Goal: Task Accomplishment & Management: Manage account settings

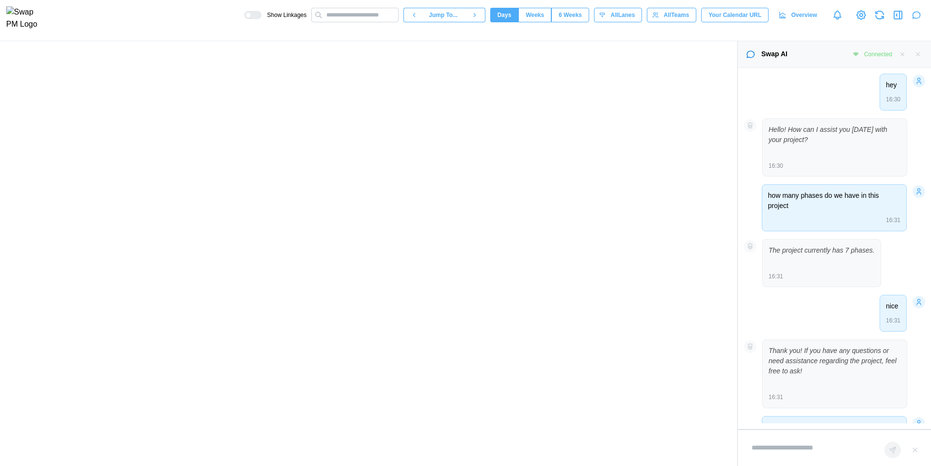
scroll to position [528, 0]
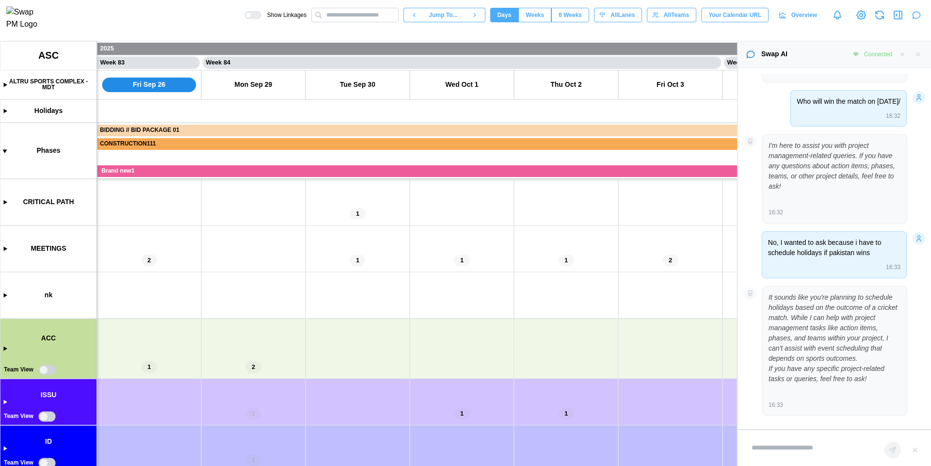
type textarea "*"
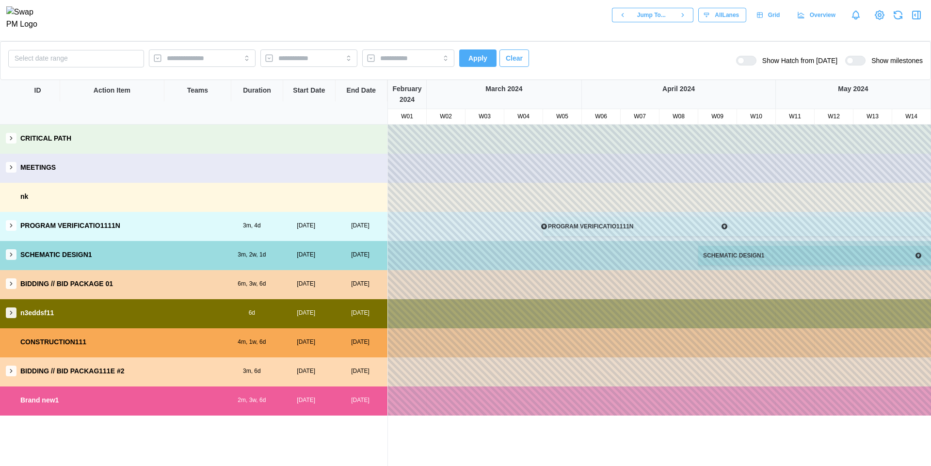
click at [8, 170] on icon "button" at bounding box center [11, 167] width 7 height 7
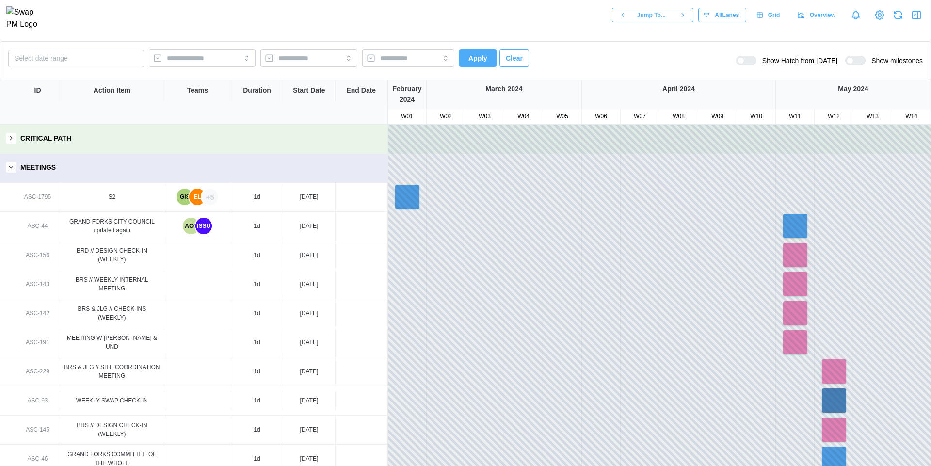
click at [185, 202] on div "GIS" at bounding box center [184, 197] width 16 height 16
click at [196, 200] on div "EL" at bounding box center [197, 197] width 16 height 16
click at [211, 198] on div "+5" at bounding box center [210, 197] width 16 height 16
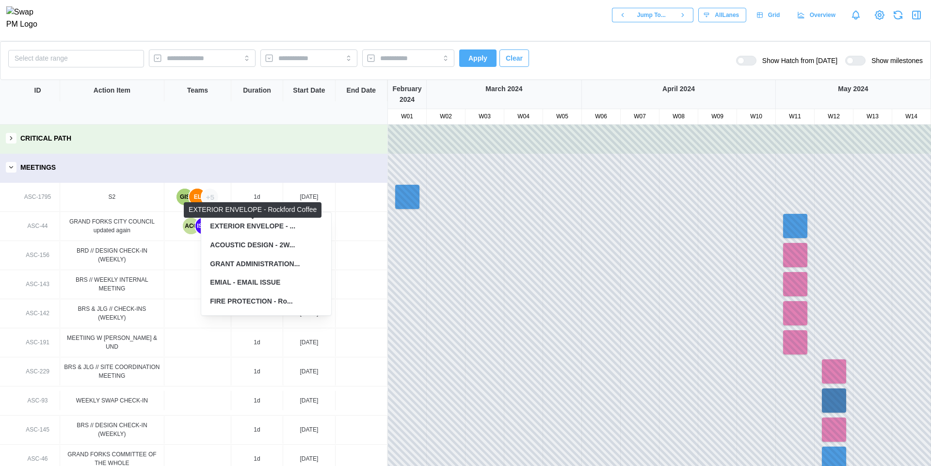
click at [253, 228] on div "EXTERIOR ENVELOPE - ..." at bounding box center [252, 226] width 85 height 11
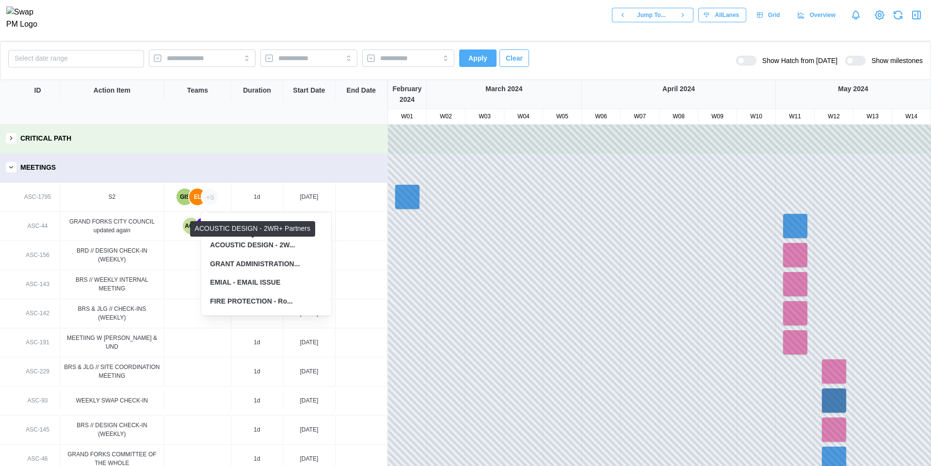
click at [271, 248] on div "ACOUSTIC DESIGN - 2W..." at bounding box center [252, 245] width 85 height 11
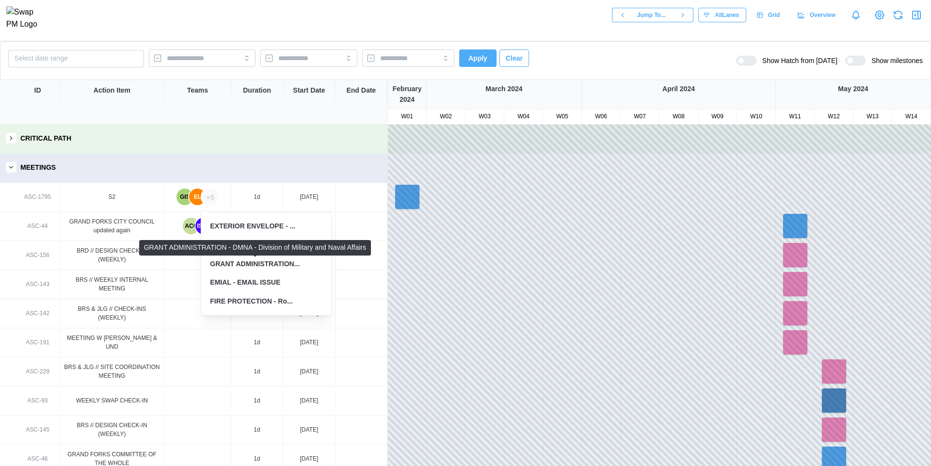
click at [278, 259] on div "GRANT ADMINISTRATION..." at bounding box center [255, 264] width 90 height 11
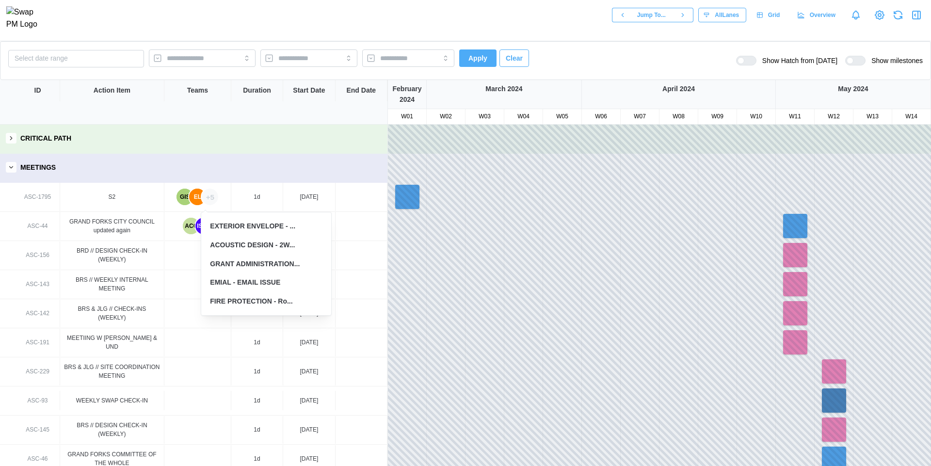
click at [278, 280] on div "EMIAL - EMAIL ISSUE" at bounding box center [245, 282] width 70 height 11
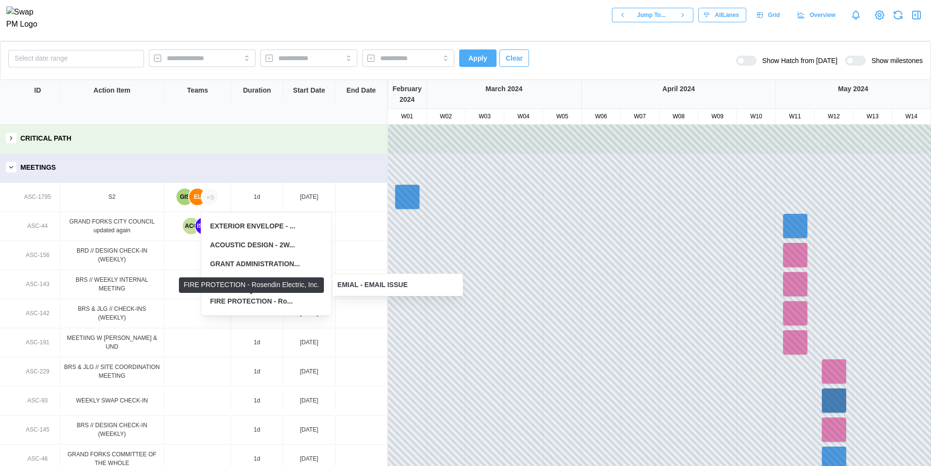
click at [274, 301] on div "FIRE PROTECTION - Ro..." at bounding box center [251, 301] width 82 height 11
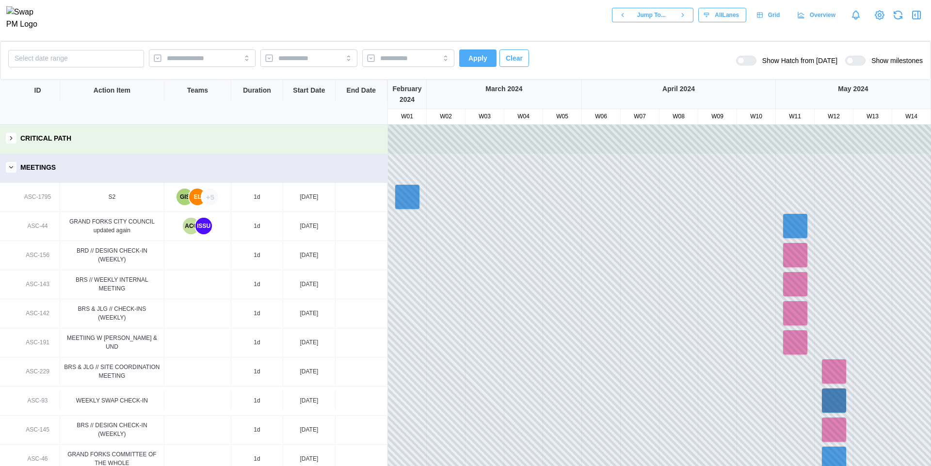
click at [190, 200] on div "EL" at bounding box center [197, 197] width 16 height 16
click at [180, 199] on div "GIS" at bounding box center [184, 197] width 16 height 16
click at [197, 196] on div "EL" at bounding box center [197, 197] width 16 height 16
click at [185, 228] on div "ACC" at bounding box center [191, 226] width 16 height 16
click at [205, 227] on div "ISSU" at bounding box center [203, 226] width 16 height 16
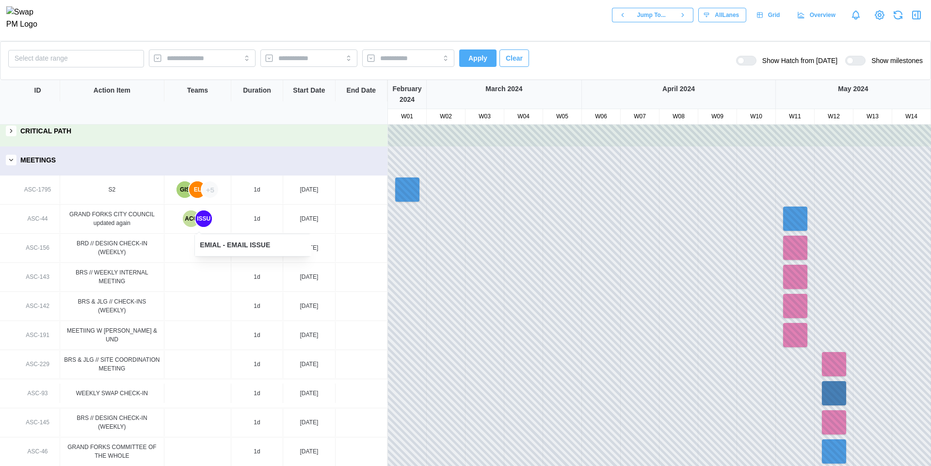
scroll to position [8, 0]
click at [208, 253] on div "EMIAL - EMAIL ISSUE" at bounding box center [253, 245] width 116 height 22
click at [187, 220] on div "ACC" at bounding box center [191, 218] width 16 height 16
click at [245, 219] on div "1d" at bounding box center [257, 218] width 52 height 28
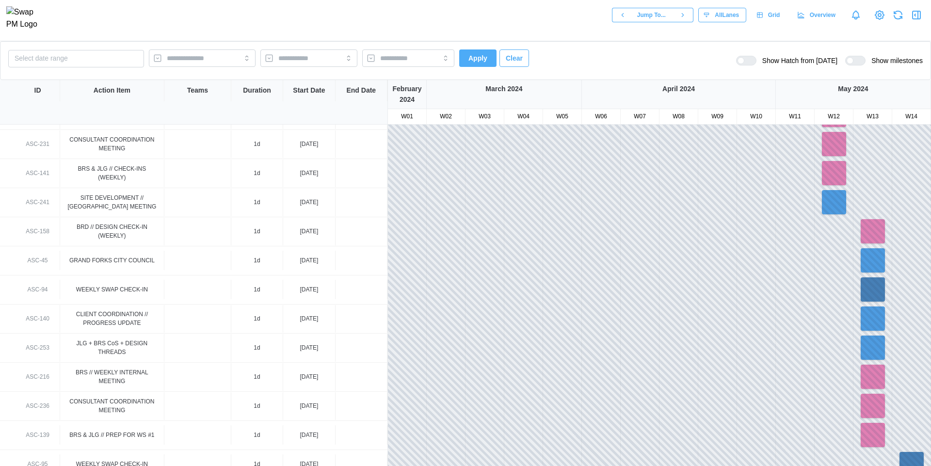
scroll to position [486, 0]
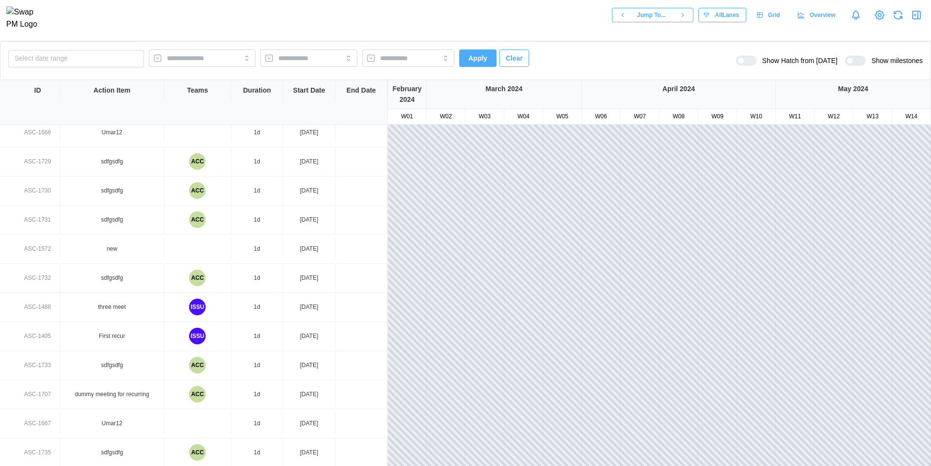
click at [195, 280] on div "ACC" at bounding box center [197, 278] width 16 height 16
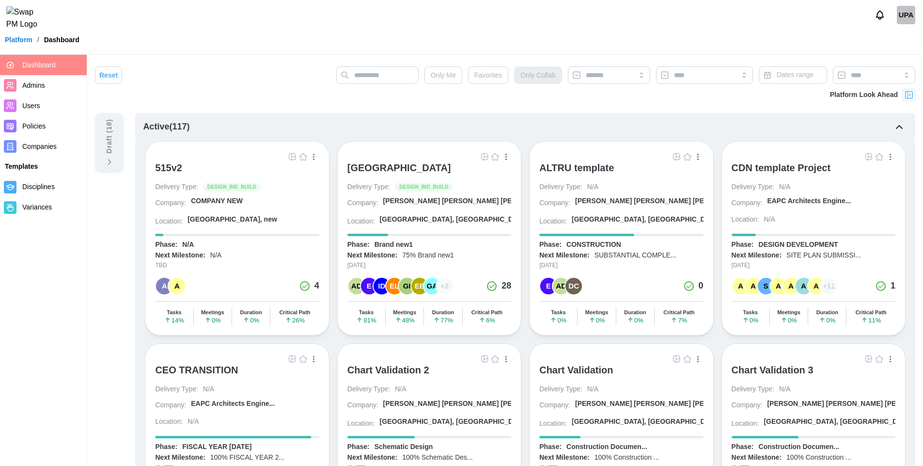
click at [481, 158] on img "button" at bounding box center [485, 157] width 8 height 8
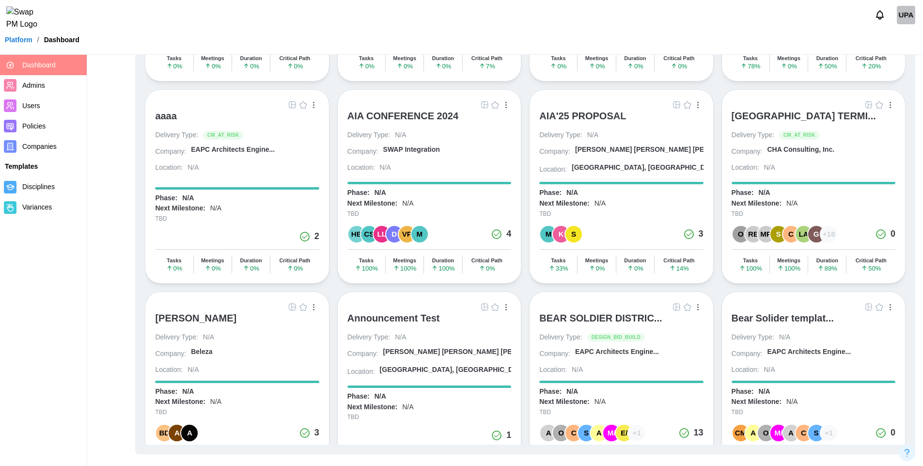
scroll to position [280, 0]
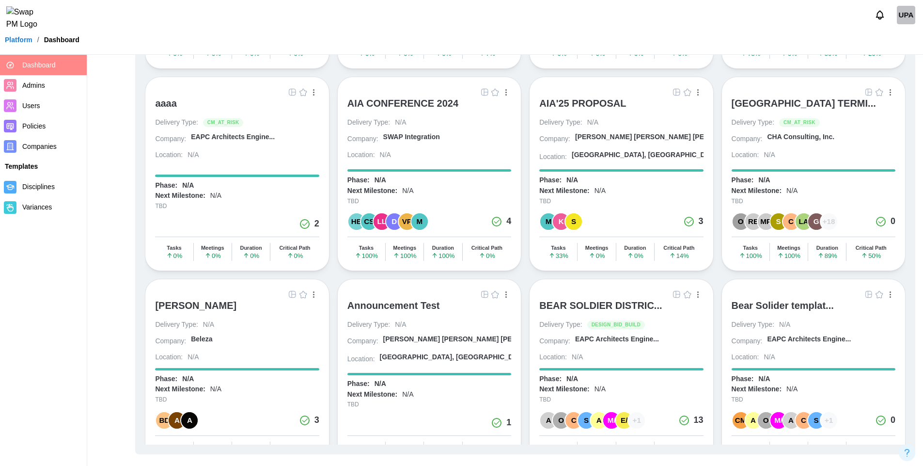
click at [675, 94] on img "button" at bounding box center [677, 92] width 8 height 8
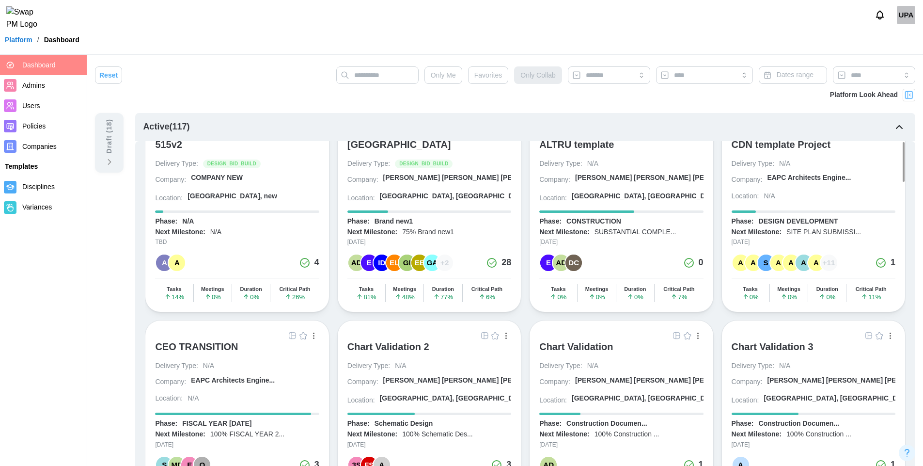
scroll to position [0, 0]
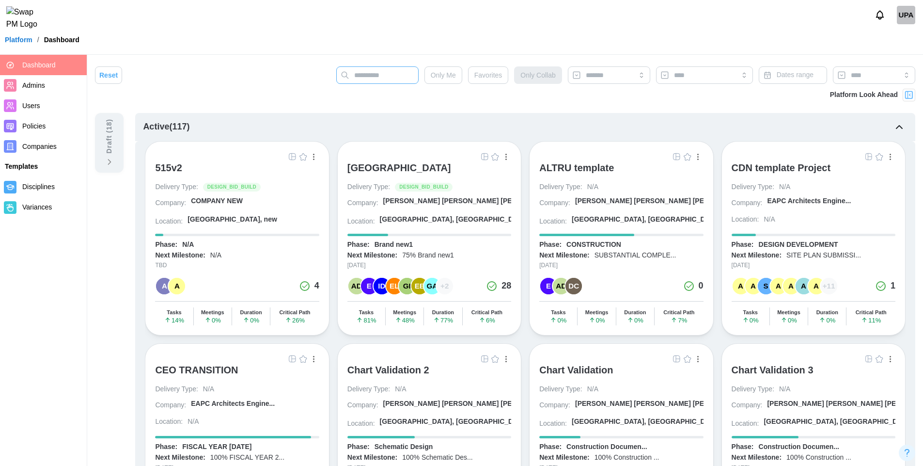
click at [370, 76] on input "text" at bounding box center [377, 74] width 82 height 17
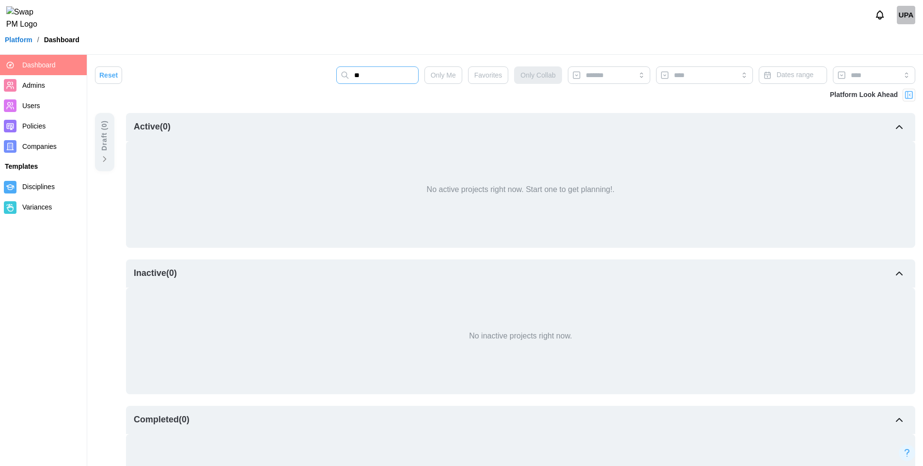
type input "*"
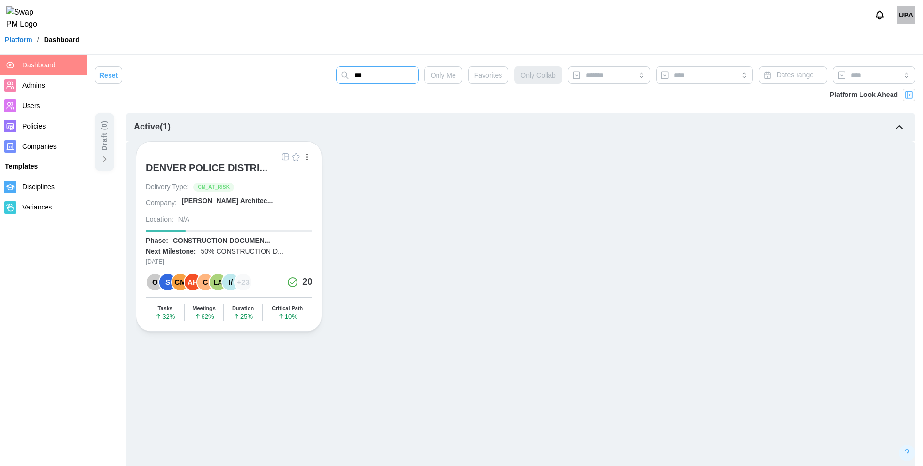
type input "***"
click at [284, 160] on img "button" at bounding box center [286, 157] width 8 height 8
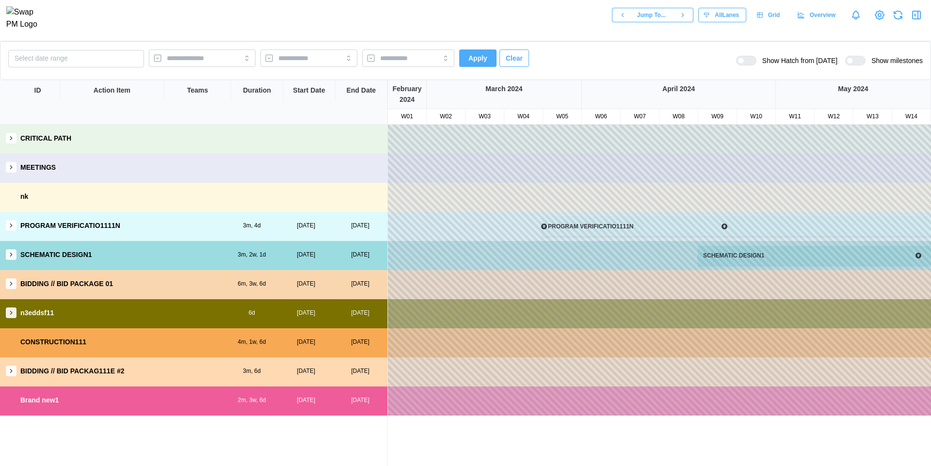
click at [10, 141] on icon "button" at bounding box center [11, 138] width 7 height 7
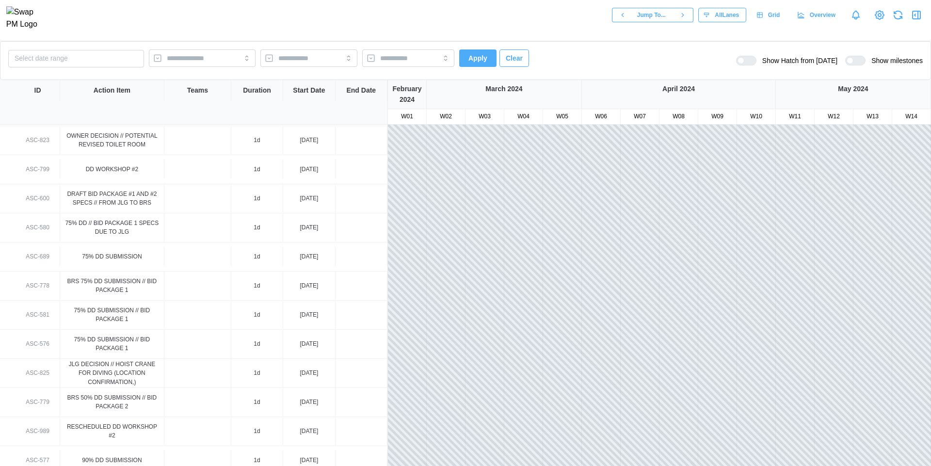
scroll to position [1482, 0]
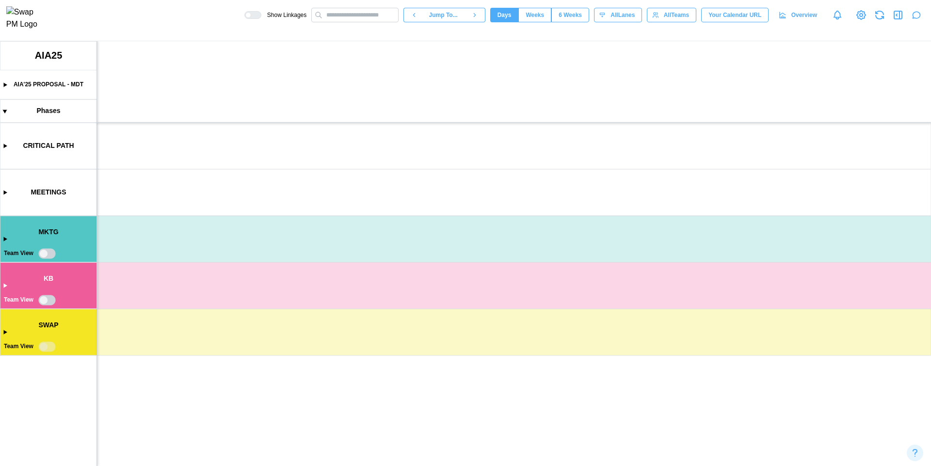
scroll to position [0, 1258]
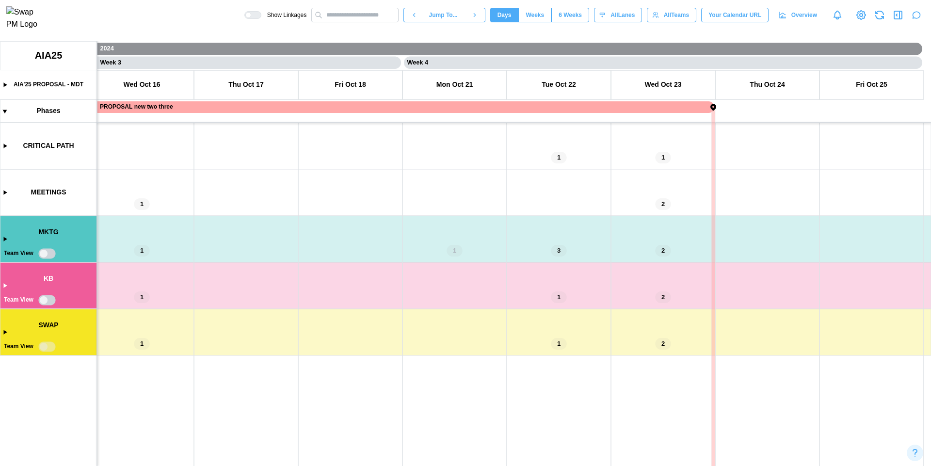
click at [43, 257] on canvas at bounding box center [465, 253] width 931 height 425
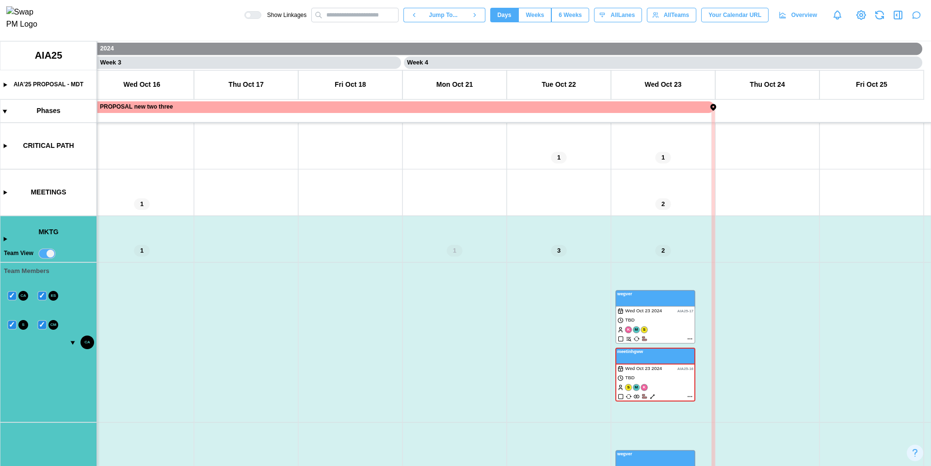
click at [51, 253] on canvas at bounding box center [465, 253] width 931 height 425
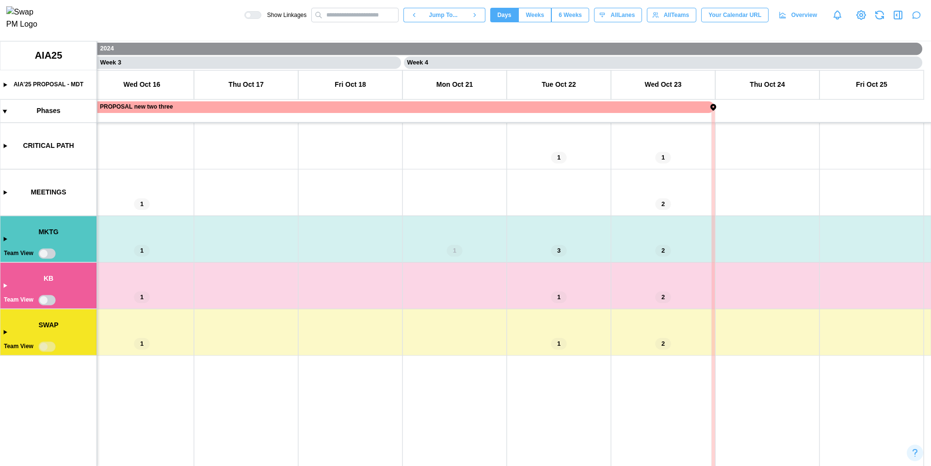
click at [44, 297] on canvas at bounding box center [465, 253] width 931 height 425
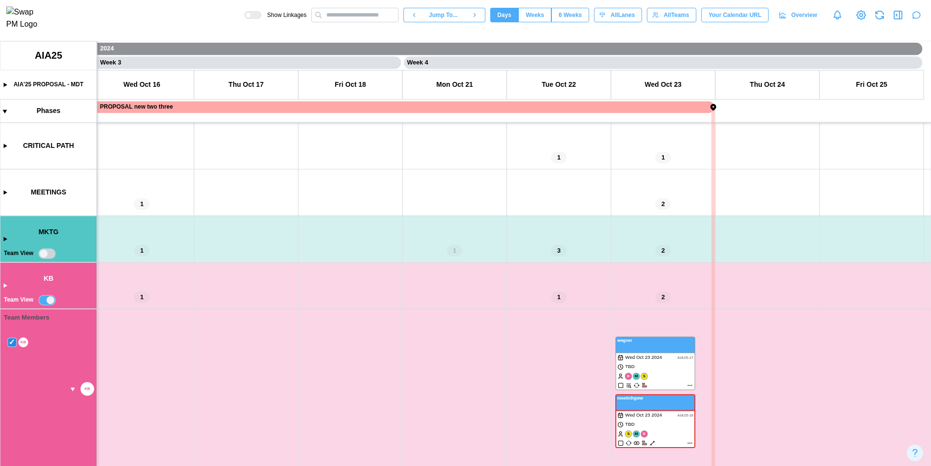
click at [44, 297] on canvas at bounding box center [465, 253] width 931 height 425
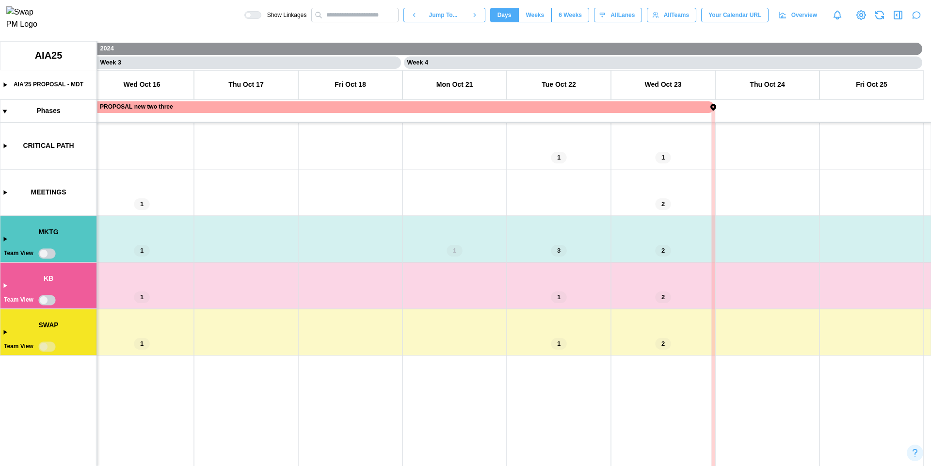
click at [46, 345] on canvas at bounding box center [465, 253] width 931 height 425
type textarea "*"
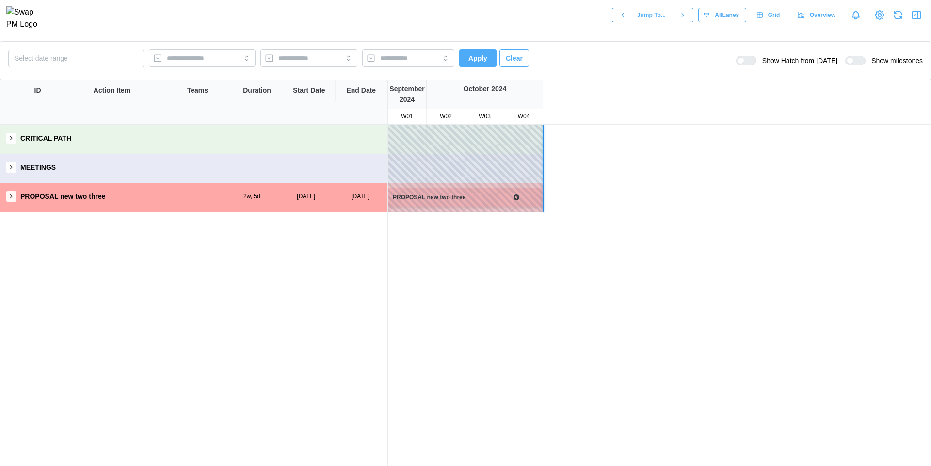
click at [11, 197] on icon "button" at bounding box center [11, 196] width 7 height 7
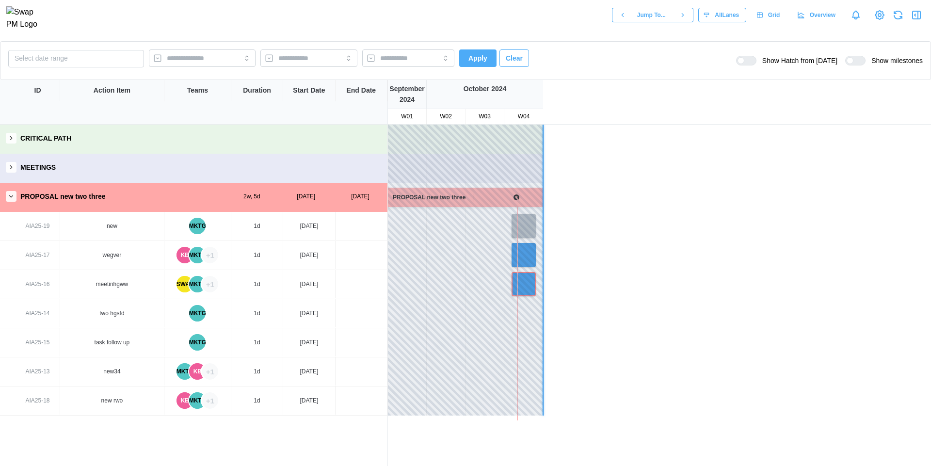
click at [186, 258] on div "KB" at bounding box center [184, 255] width 16 height 16
click at [194, 257] on div "MKTG" at bounding box center [197, 255] width 16 height 16
click at [225, 301] on div "[PERSON_NAME]" at bounding box center [253, 299] width 85 height 8
click at [212, 258] on div "+1" at bounding box center [210, 255] width 16 height 16
click at [230, 281] on div "SWAP - [PERSON_NAME]" at bounding box center [251, 284] width 83 height 11
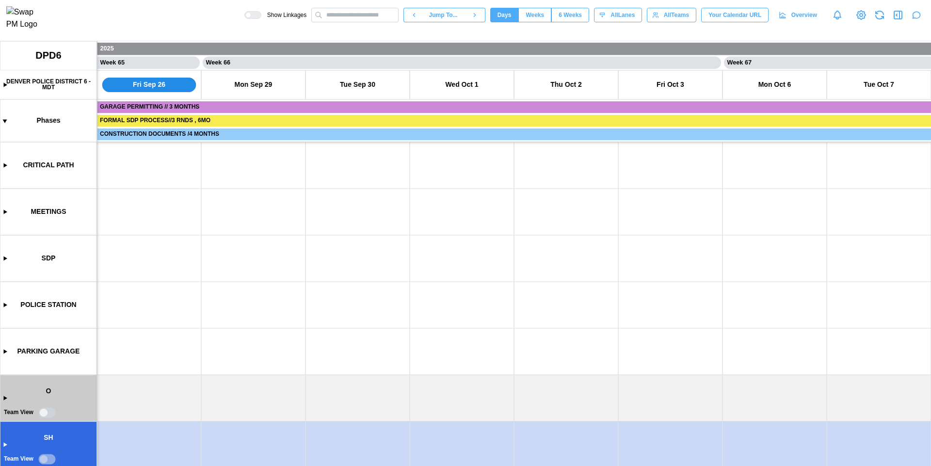
scroll to position [233, 0]
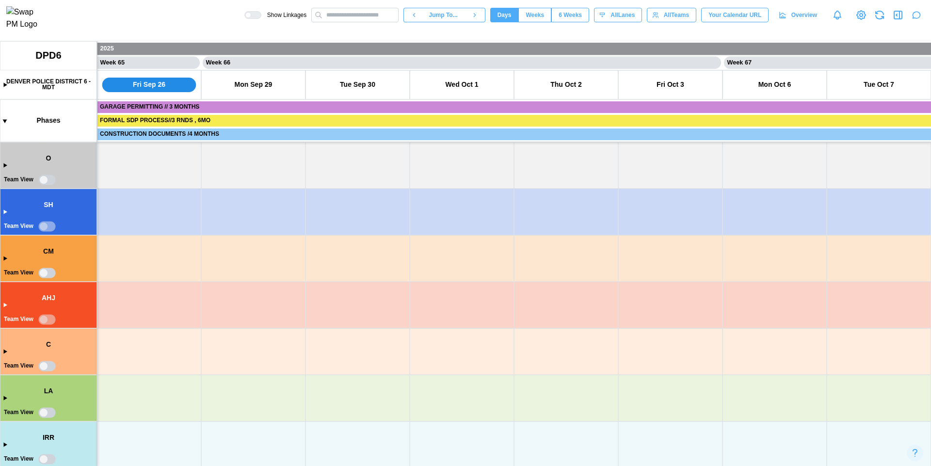
click at [42, 181] on canvas at bounding box center [465, 253] width 931 height 425
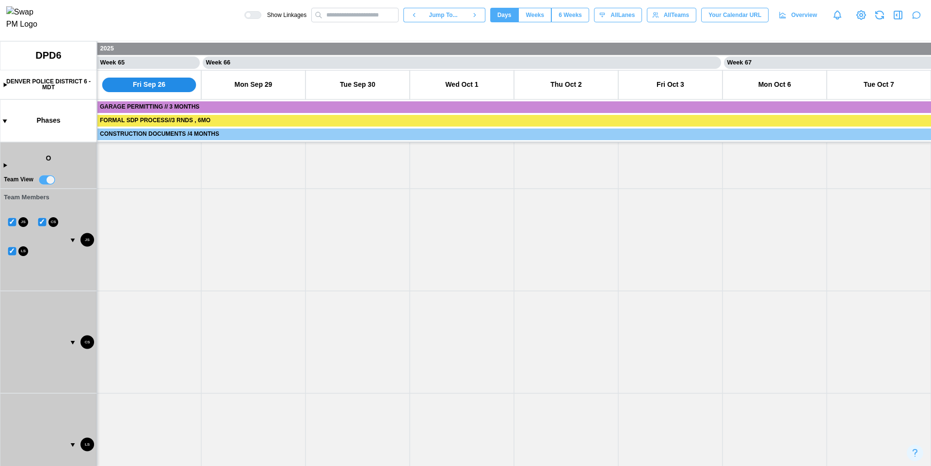
scroll to position [528, 0]
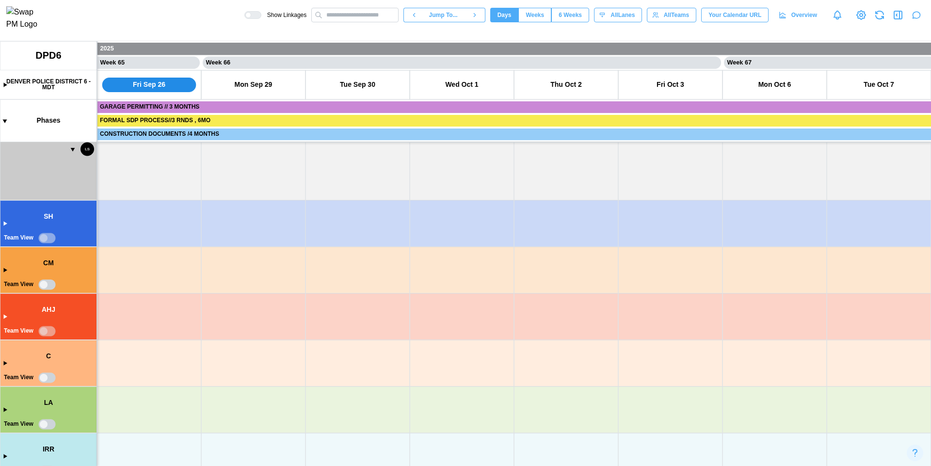
click at [45, 239] on canvas at bounding box center [465, 253] width 931 height 425
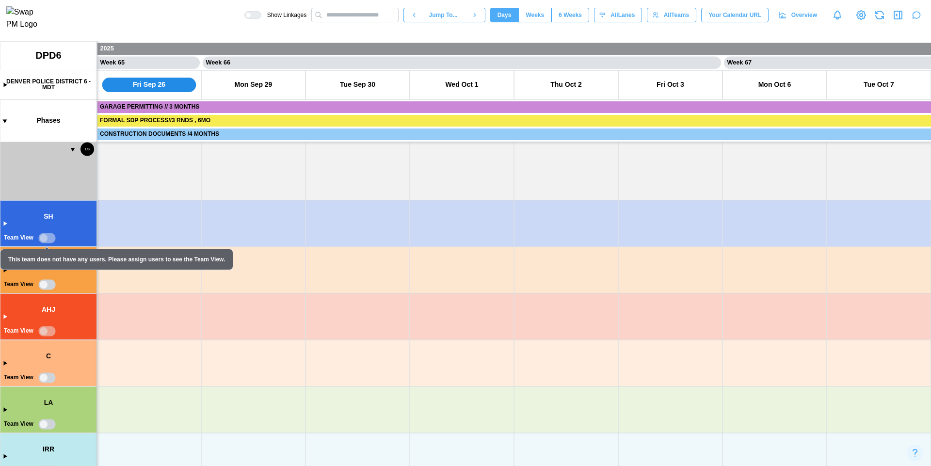
click at [45, 283] on canvas at bounding box center [465, 253] width 931 height 425
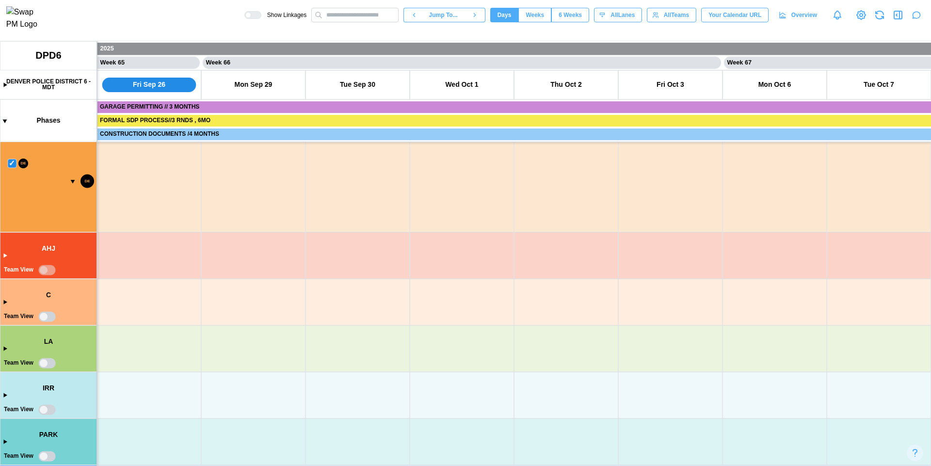
scroll to position [701, 0]
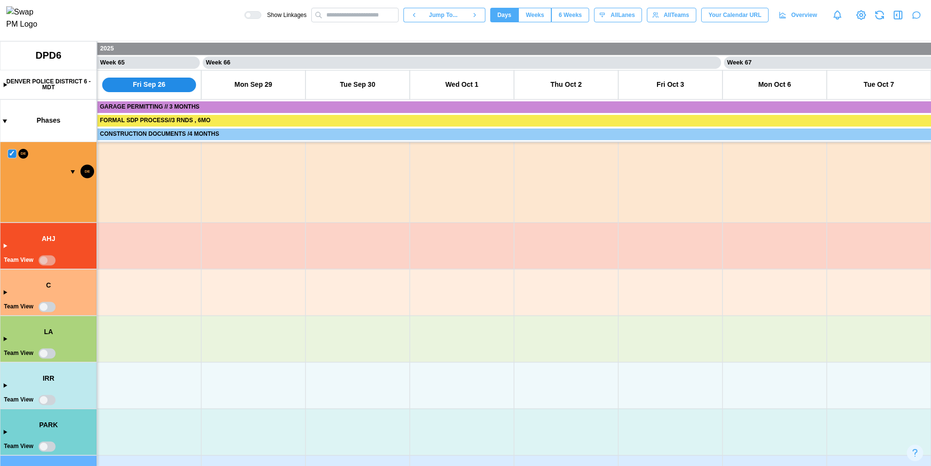
click at [46, 306] on canvas at bounding box center [465, 253] width 931 height 425
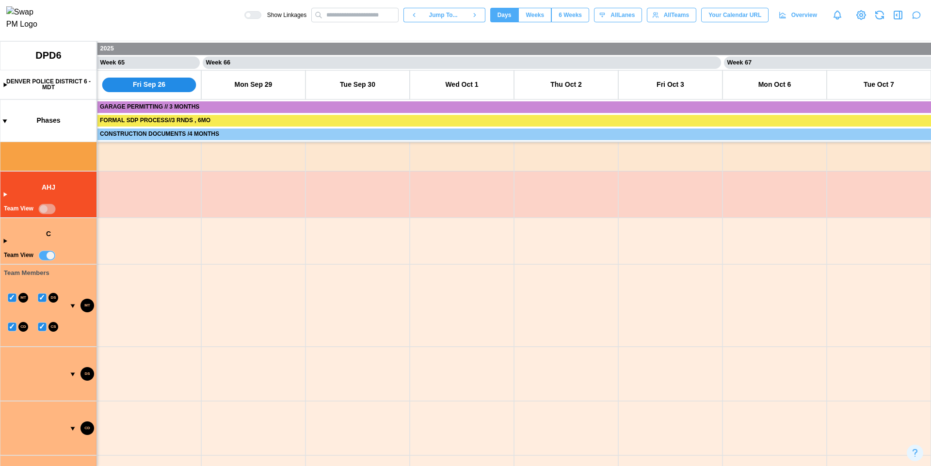
scroll to position [1053, 0]
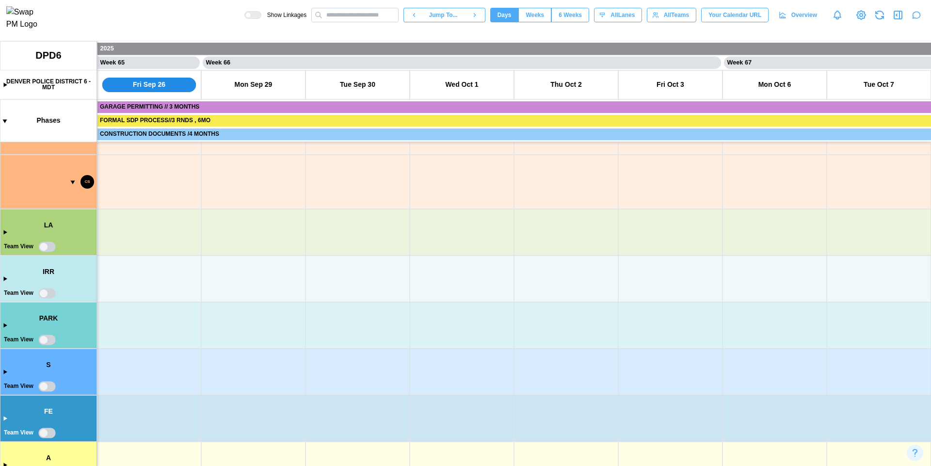
click at [46, 250] on canvas at bounding box center [465, 253] width 931 height 425
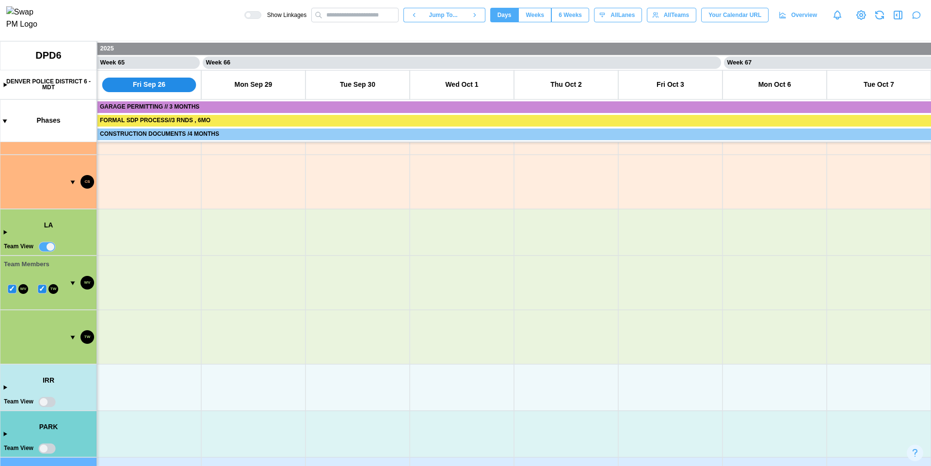
scroll to position [1280, 0]
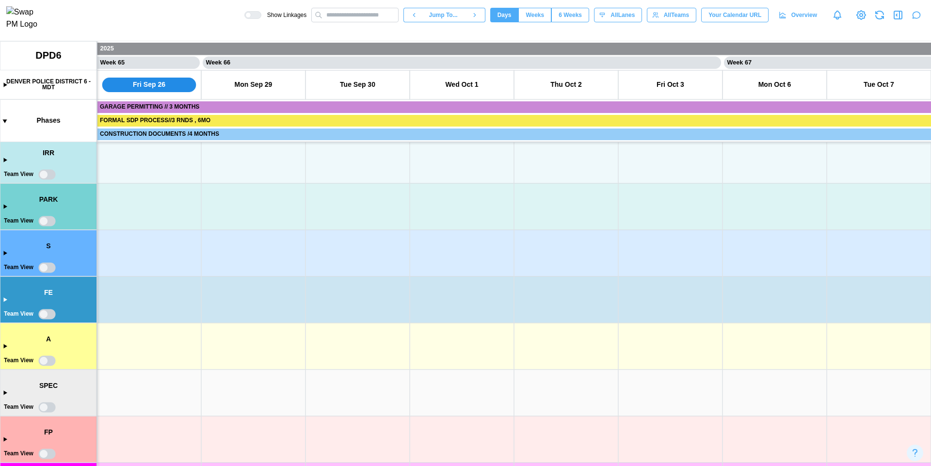
click at [43, 176] on canvas at bounding box center [465, 253] width 931 height 425
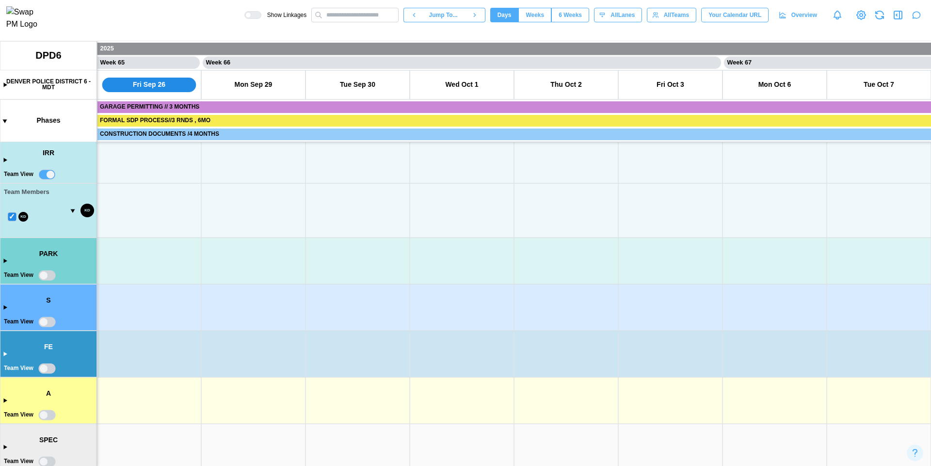
click at [45, 273] on canvas at bounding box center [465, 253] width 931 height 425
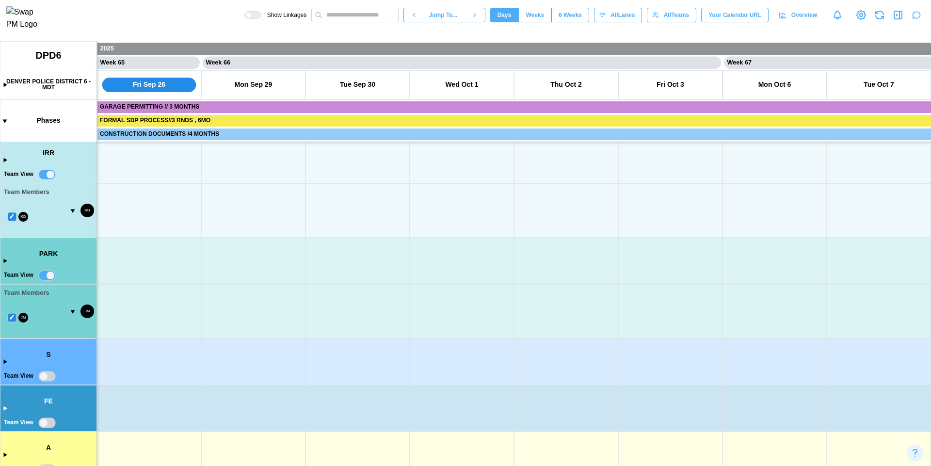
click at [46, 374] on canvas at bounding box center [465, 253] width 931 height 425
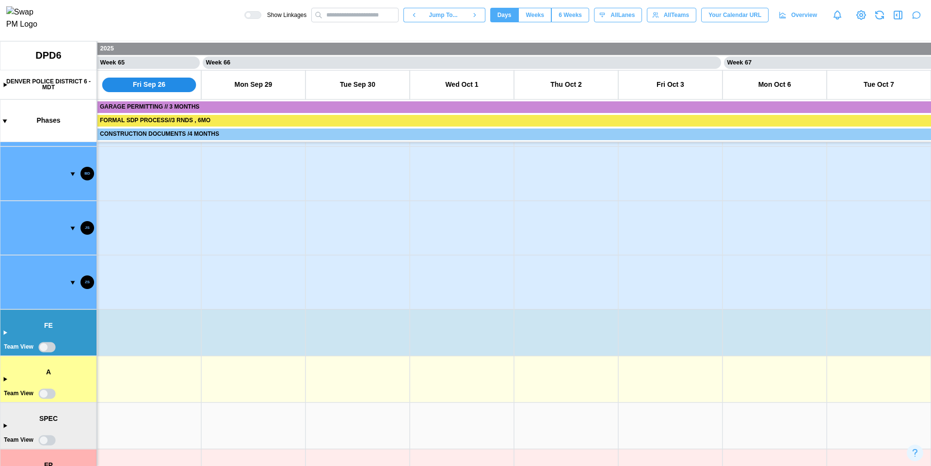
scroll to position [1726, 0]
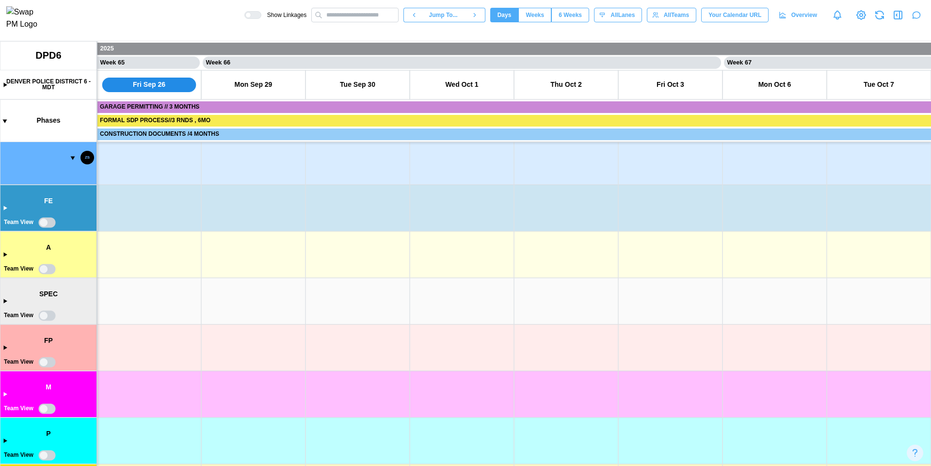
click at [44, 221] on canvas at bounding box center [465, 253] width 931 height 425
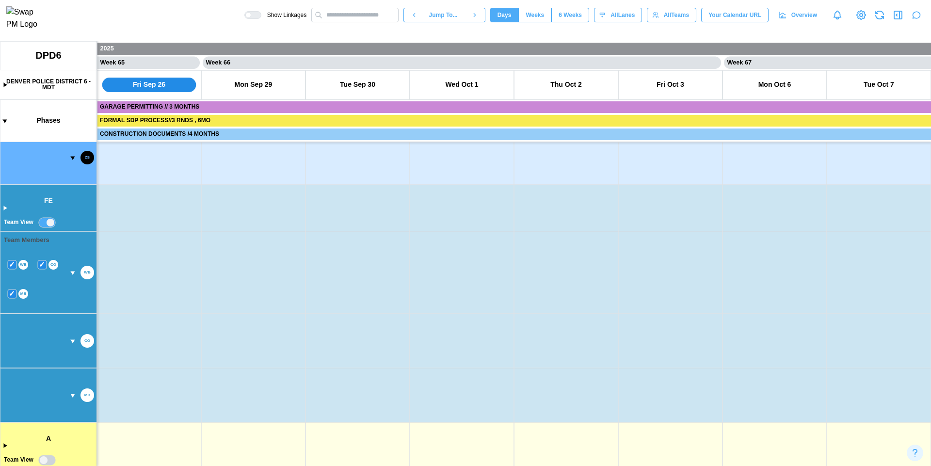
scroll to position [1890, 0]
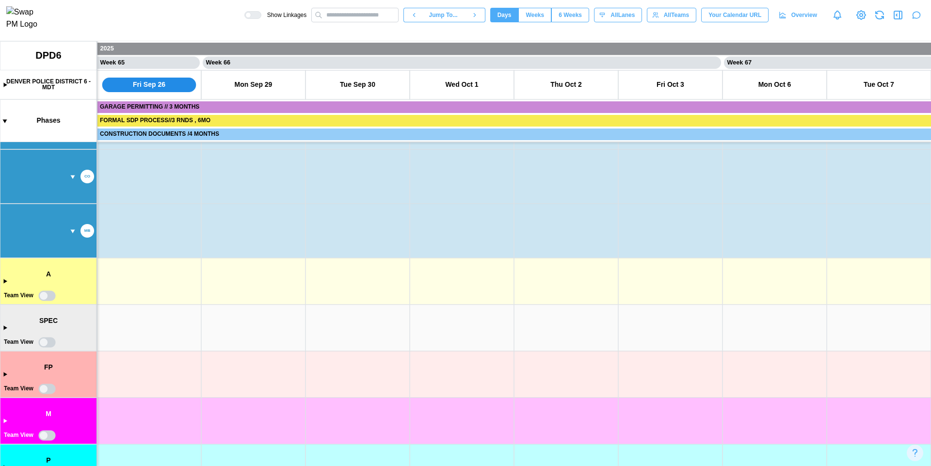
click at [47, 294] on canvas at bounding box center [465, 253] width 931 height 425
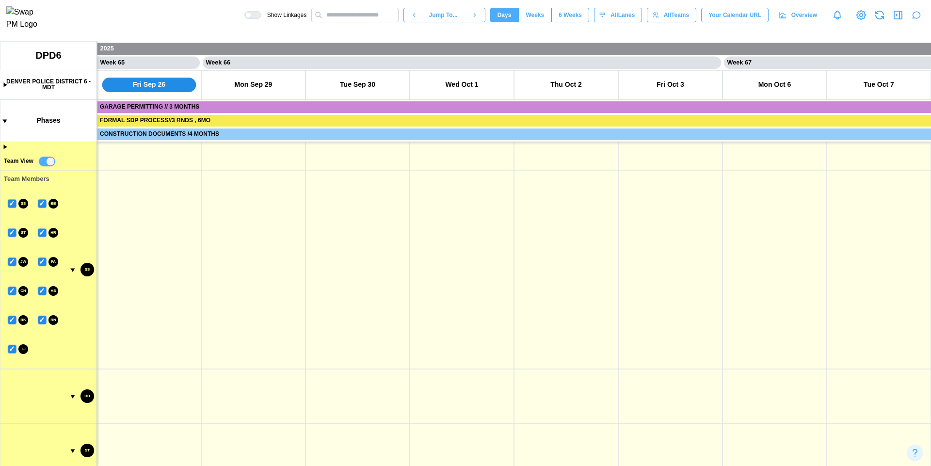
scroll to position [2000, 0]
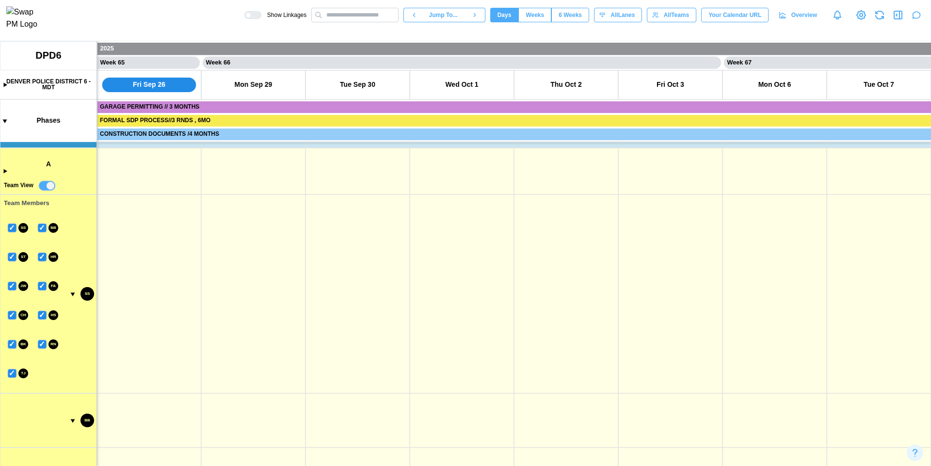
click at [4, 170] on canvas at bounding box center [465, 253] width 931 height 425
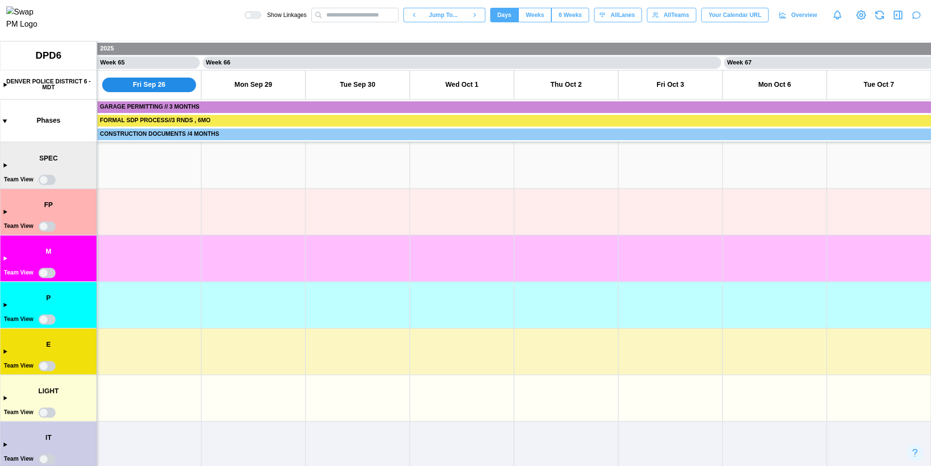
scroll to position [3150, 0]
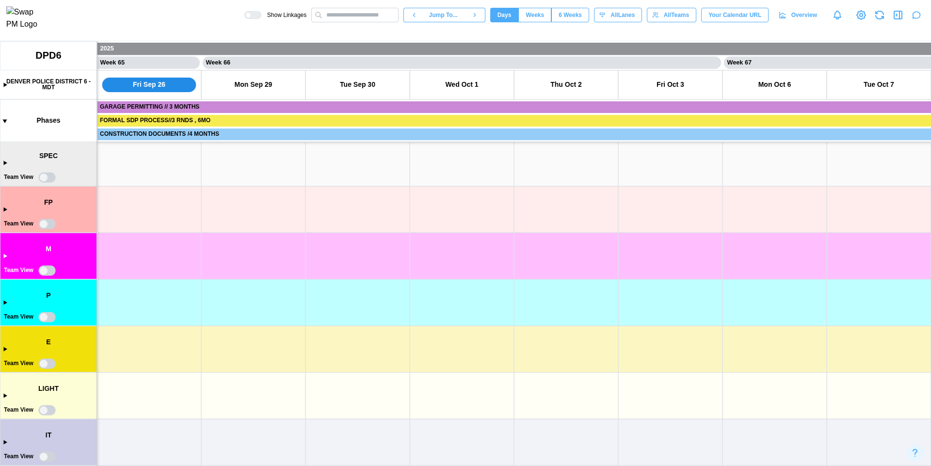
type textarea "*"
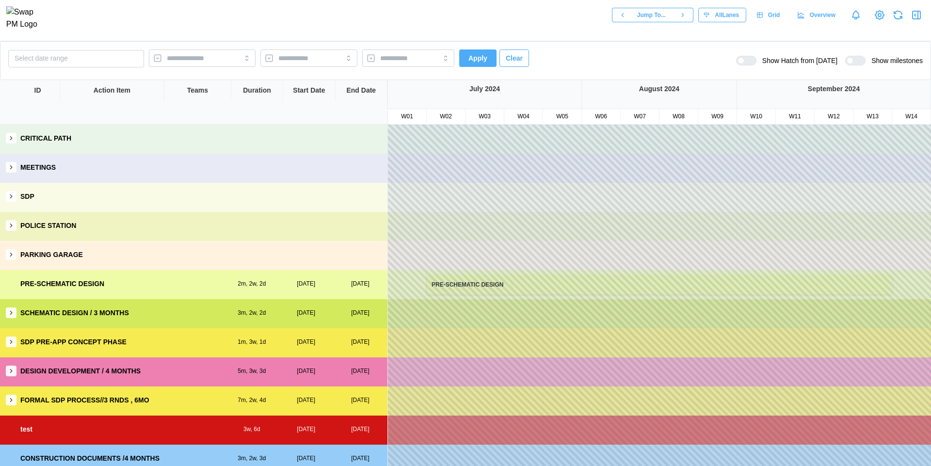
click at [13, 139] on icon "button" at bounding box center [11, 138] width 7 height 7
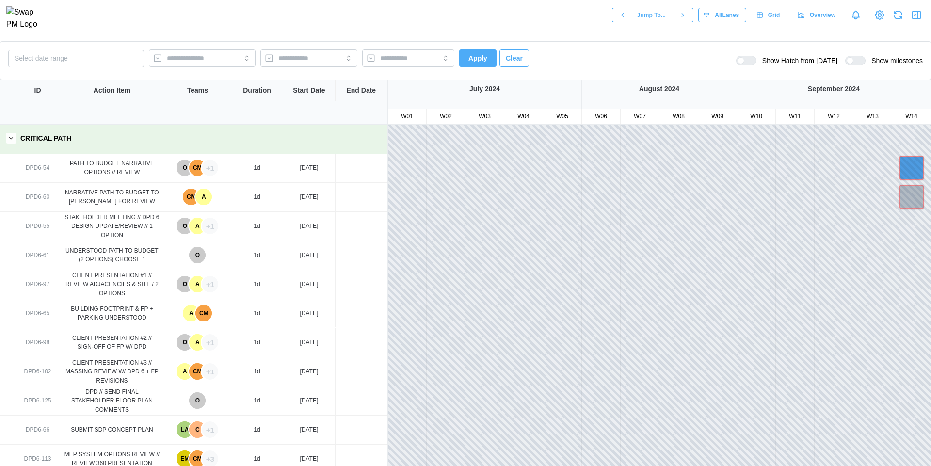
click at [181, 172] on div "O" at bounding box center [184, 167] width 16 height 16
click at [194, 168] on div "CM" at bounding box center [197, 167] width 16 height 16
click at [210, 167] on div "+1" at bounding box center [210, 167] width 16 height 16
click at [189, 199] on div "CM" at bounding box center [191, 197] width 16 height 16
click at [200, 200] on div "A" at bounding box center [203, 197] width 16 height 16
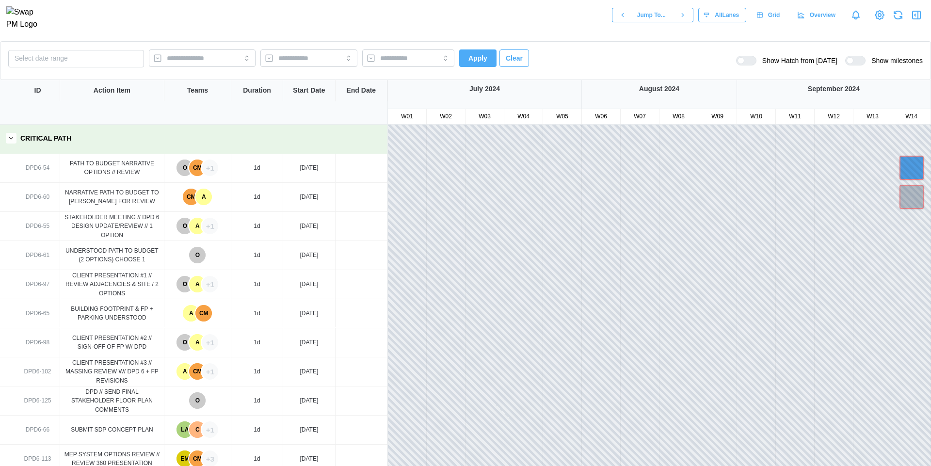
click at [186, 228] on div "O" at bounding box center [184, 226] width 16 height 16
click at [195, 228] on div "A" at bounding box center [197, 226] width 16 height 16
click at [213, 230] on div "+1" at bounding box center [210, 226] width 16 height 16
click at [39, 223] on div "DPD6-55" at bounding box center [38, 226] width 24 height 9
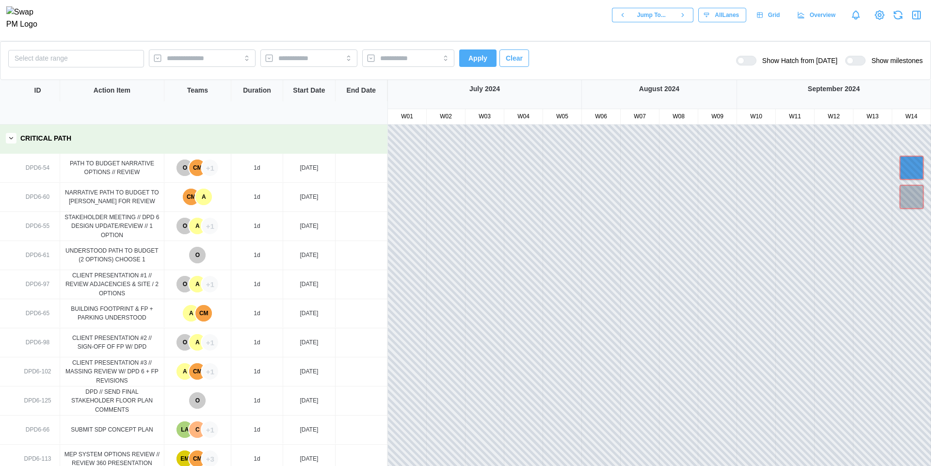
click at [39, 223] on div "DPD6-55" at bounding box center [38, 226] width 24 height 9
click at [624, 69] on div "Select date range Apply Clear Show Hatch from today Show milestones" at bounding box center [465, 60] width 914 height 22
click at [764, 18] on div "Grid" at bounding box center [768, 15] width 24 height 14
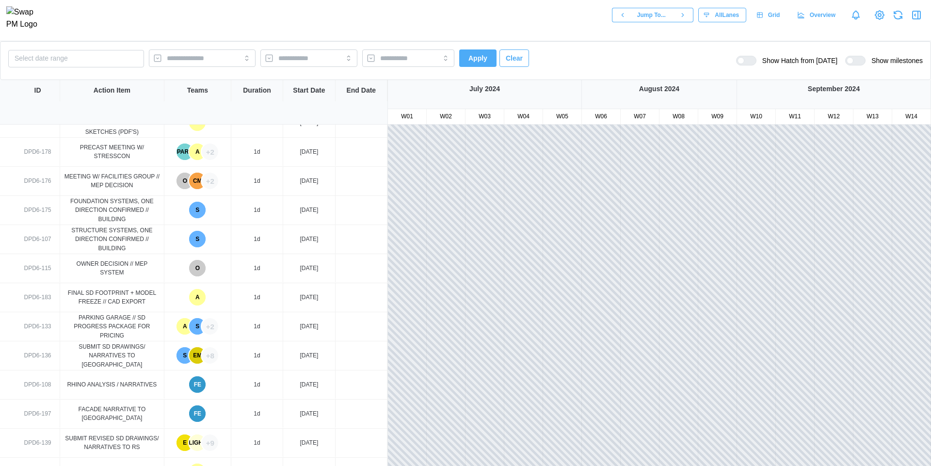
click at [199, 181] on div "CM" at bounding box center [197, 181] width 16 height 16
click at [207, 180] on div "+2" at bounding box center [210, 181] width 16 height 16
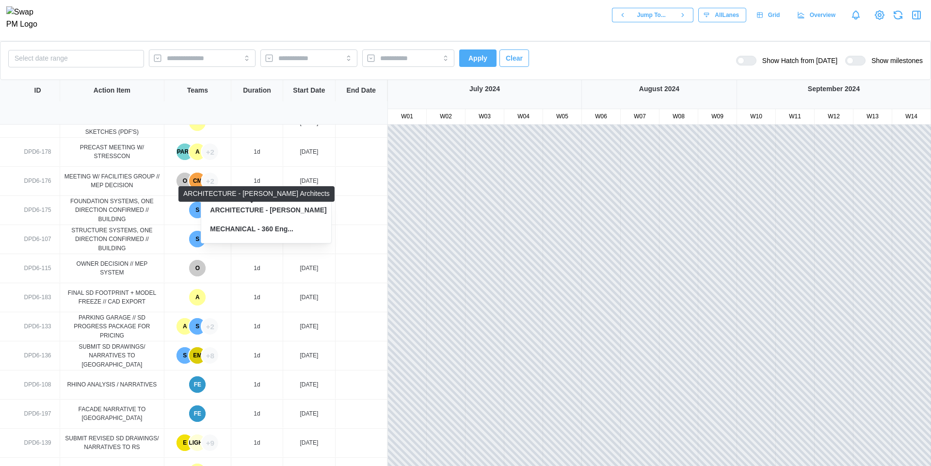
click at [248, 208] on div "ARCHITECTURE - Roth ..." at bounding box center [272, 210] width 124 height 11
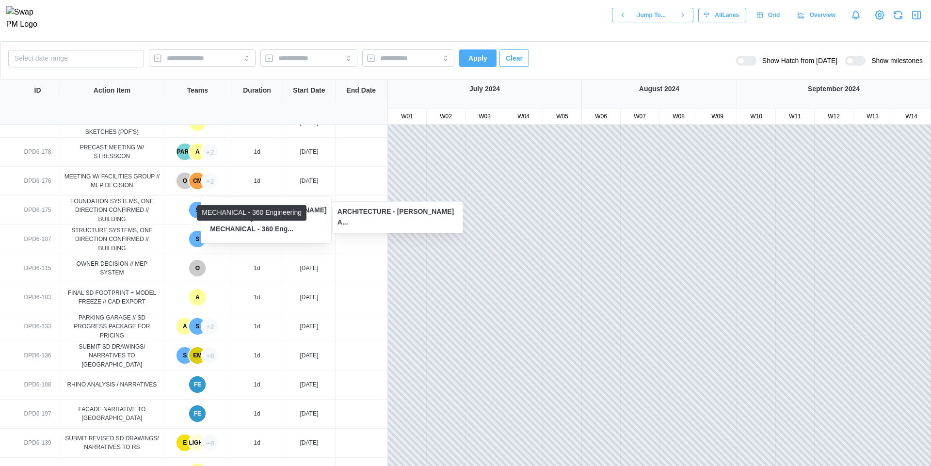
click at [249, 234] on div "MECHANICAL - 360 Eng..." at bounding box center [251, 229] width 83 height 11
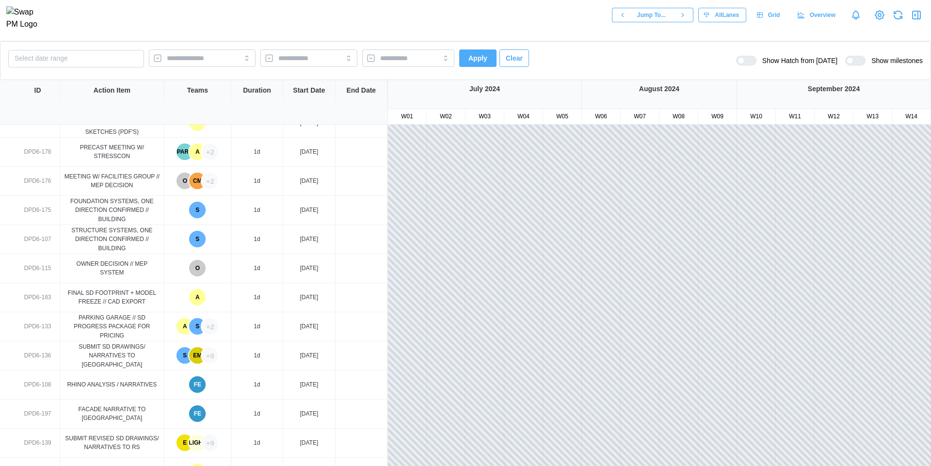
click at [214, 329] on div "+2" at bounding box center [210, 326] width 16 height 16
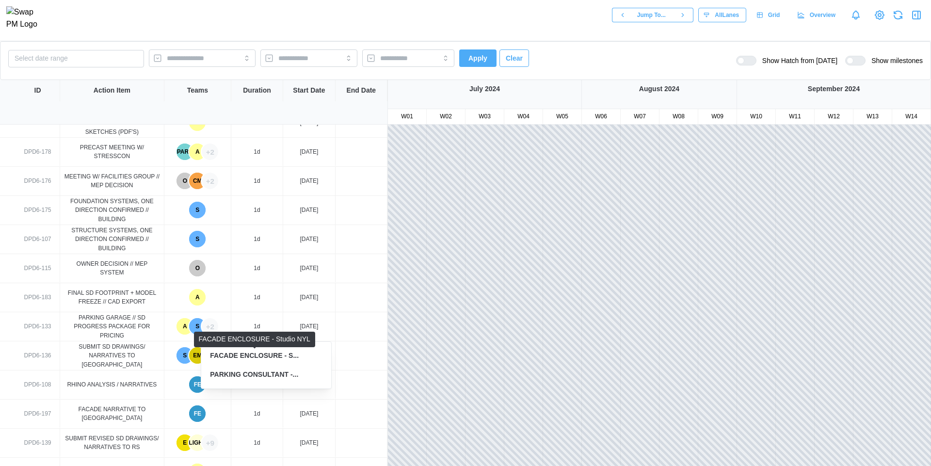
click at [281, 356] on div "FACADE ENCLOSURE - S..." at bounding box center [254, 355] width 89 height 11
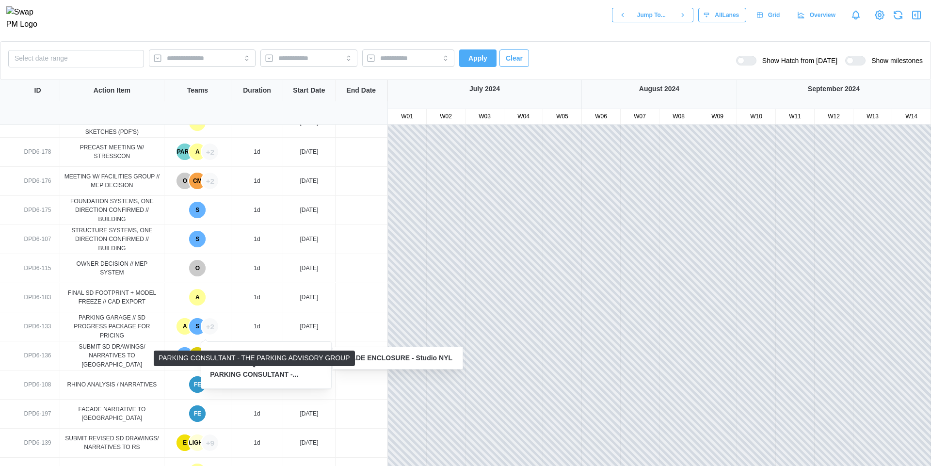
click at [285, 370] on div "PARKING CONSULTANT -..." at bounding box center [254, 374] width 88 height 11
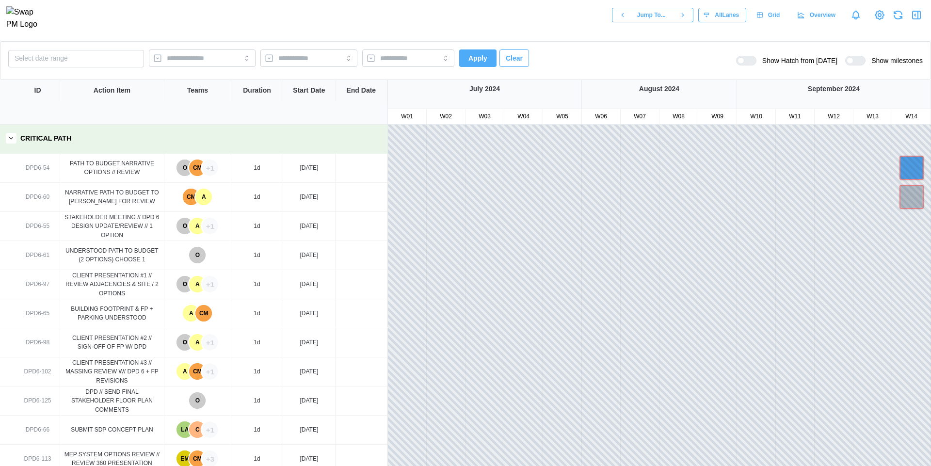
click at [897, 17] on icon "button" at bounding box center [898, 15] width 12 height 12
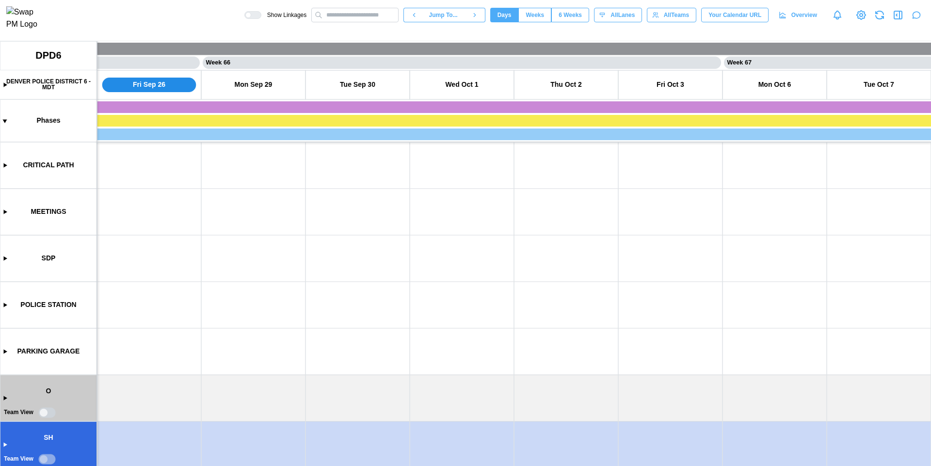
type textarea "*"
click at [341, 16] on input "text" at bounding box center [354, 15] width 87 height 15
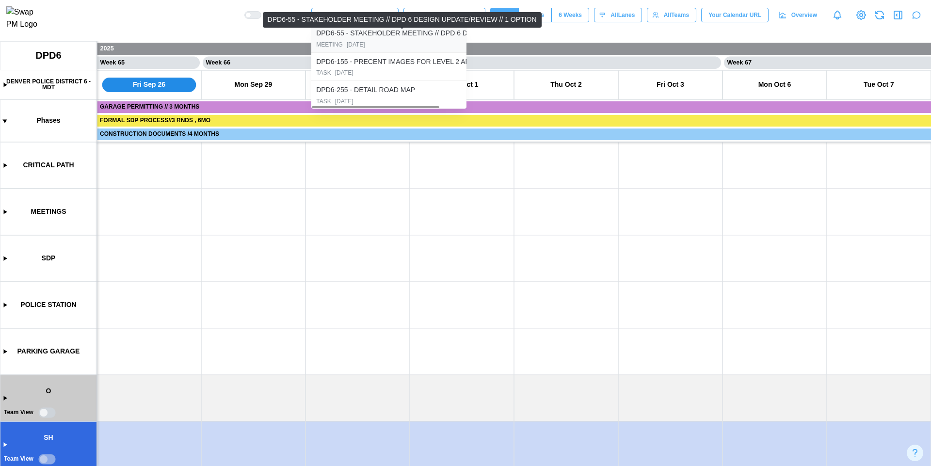
type input "**"
click at [364, 38] on div "DPD6-55 - STAKEHOLDER MEETING // DPD 6 DESIGN..." at bounding box center [405, 33] width 178 height 11
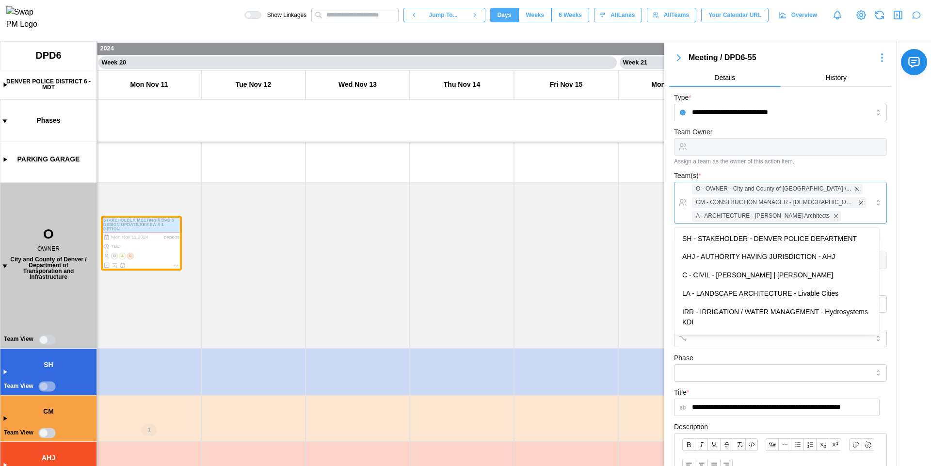
click at [849, 211] on div "O - OWNER - City and [GEOGRAPHIC_DATA] /... CM - CONSTRUCTION MANAGER - [DEMOGR…" at bounding box center [778, 202] width 179 height 41
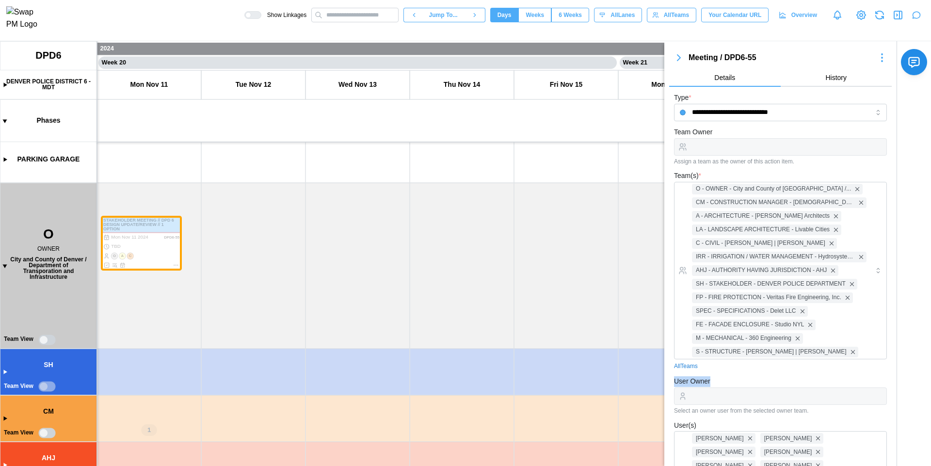
click at [808, 386] on div "User Owner Select an owner user from the selected owner team." at bounding box center [780, 394] width 213 height 39
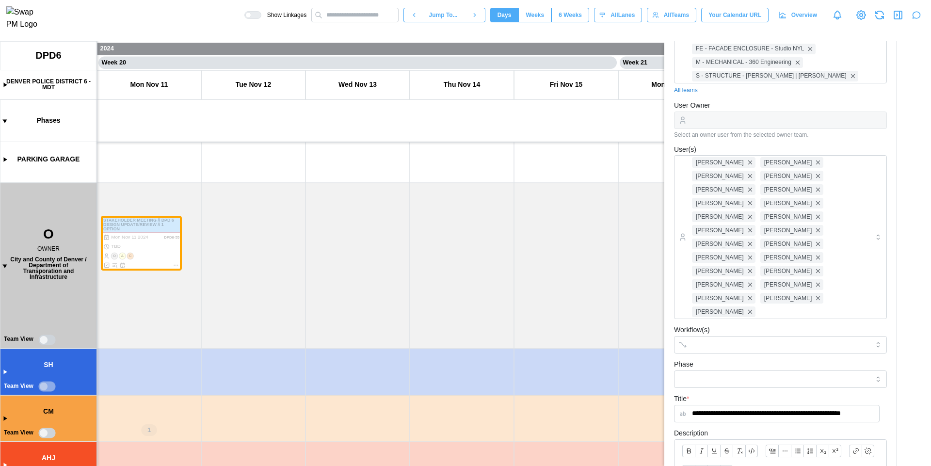
scroll to position [291, 0]
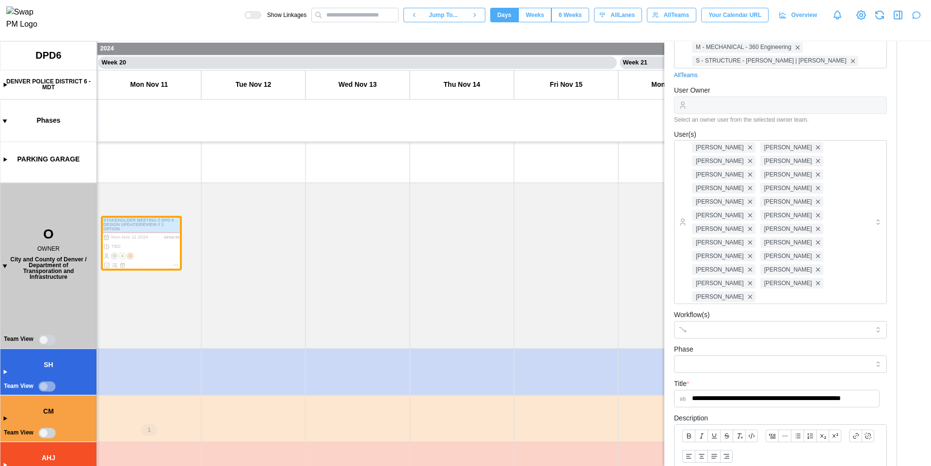
click at [681, 75] on link "All Teams" at bounding box center [686, 75] width 24 height 9
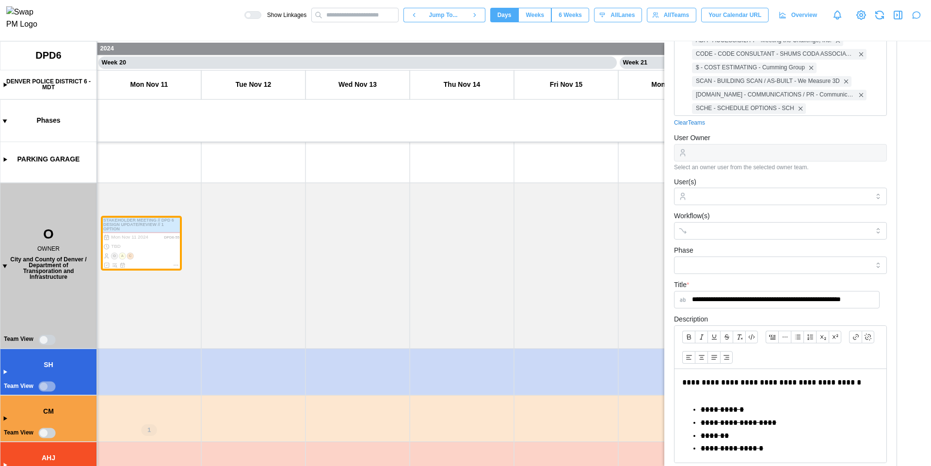
scroll to position [457, 0]
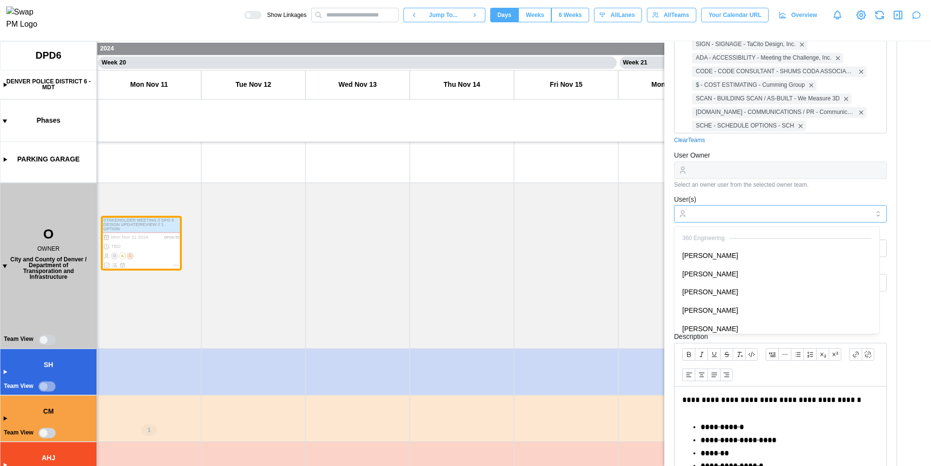
click at [772, 210] on input "User(s)" at bounding box center [780, 214] width 177 height 8
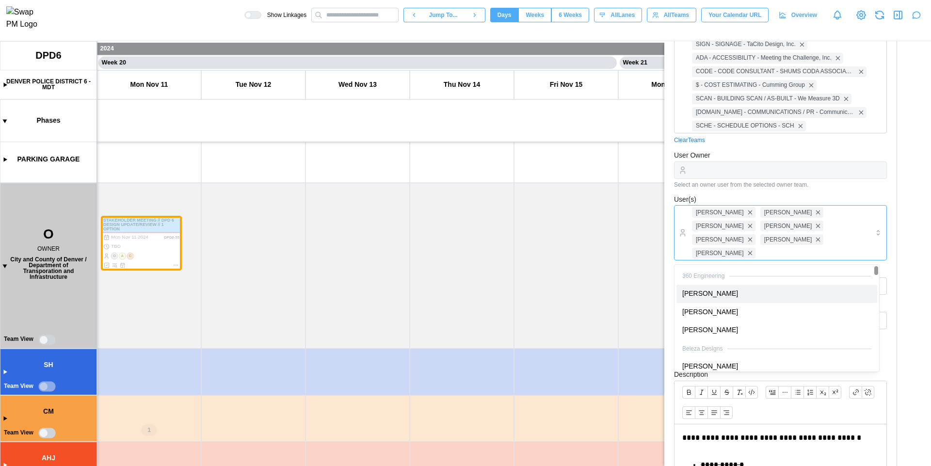
click at [761, 281] on div "360 Engineering" at bounding box center [776, 276] width 201 height 18
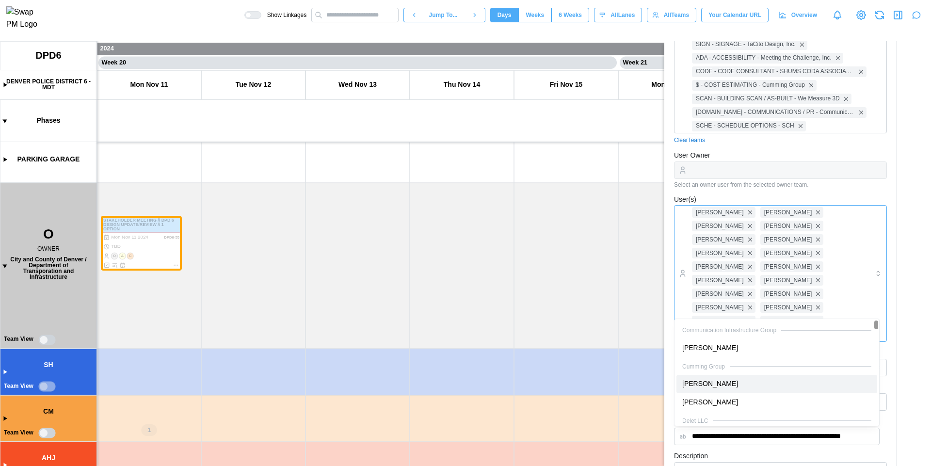
click at [755, 357] on div "Cumming Group" at bounding box center [776, 366] width 201 height 18
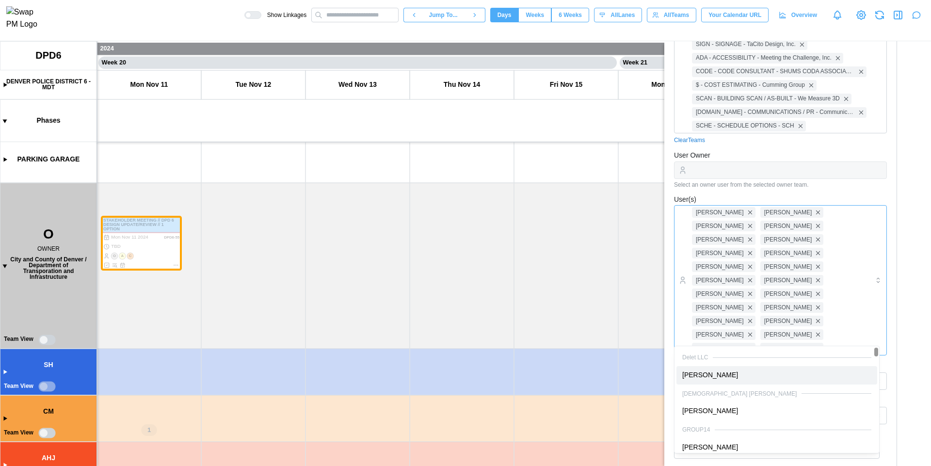
drag, startPoint x: 748, startPoint y: 362, endPoint x: 748, endPoint y: 371, distance: 9.2
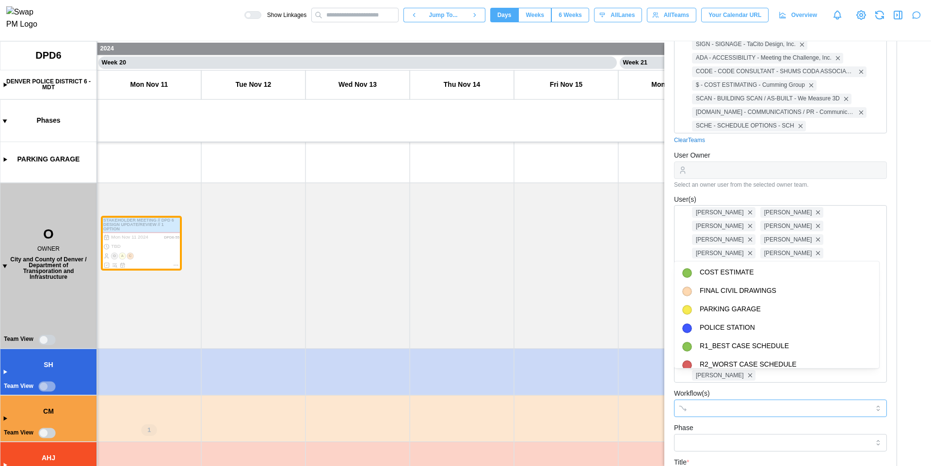
click at [744, 404] on input "Workflow(s)" at bounding box center [771, 408] width 159 height 8
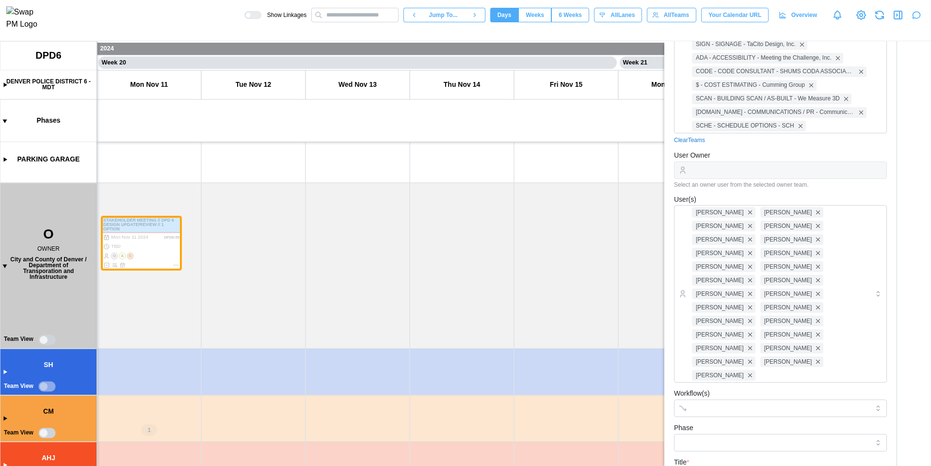
click at [824, 193] on div "User(s) Alex Timberlake Alex Timberlake Denise M. Dihle Denise M. Dihle James K…" at bounding box center [780, 288] width 213 height 190
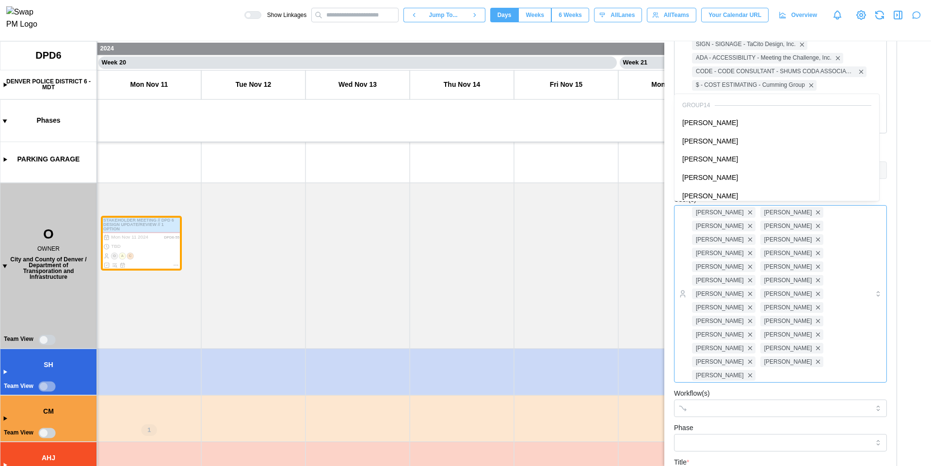
click at [775, 350] on div "Alex Timberlake Alex Timberlake Denise M. Dihle Denise M. Dihle James Komperud …" at bounding box center [778, 294] width 179 height 176
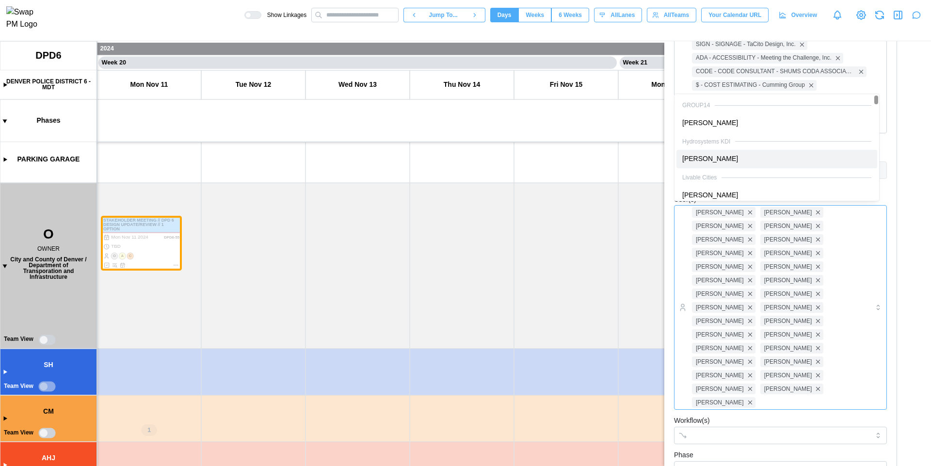
click at [710, 133] on div "Hydrosystems KDI" at bounding box center [776, 141] width 201 height 18
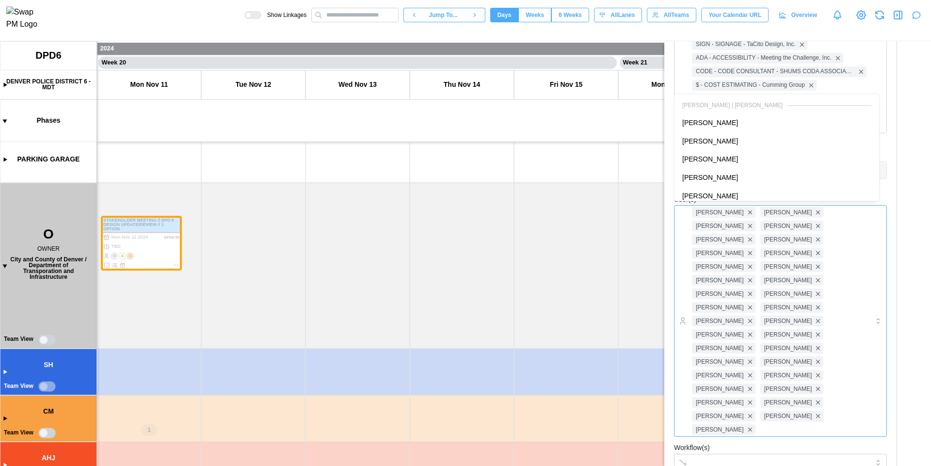
click at [816, 389] on div "Alex Timberlake Alex Timberlake Denise M. Dihle Denise M. Dihle James Komperud …" at bounding box center [778, 321] width 179 height 231
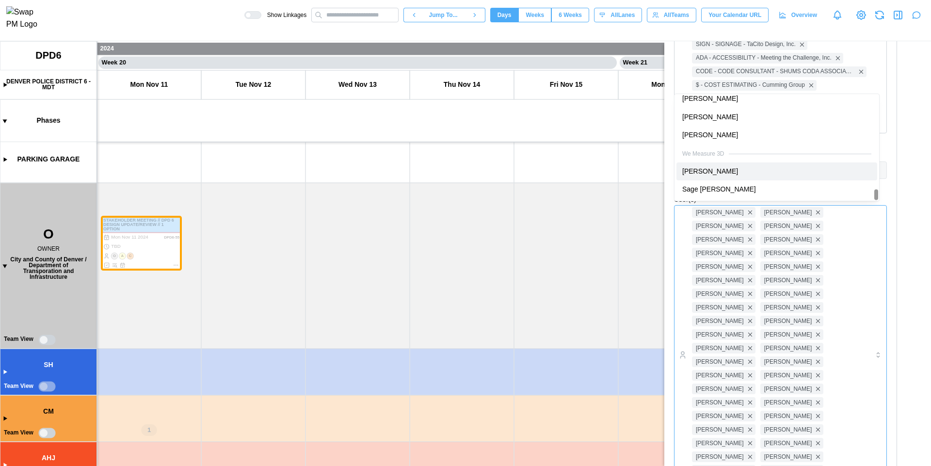
scroll to position [936, 0]
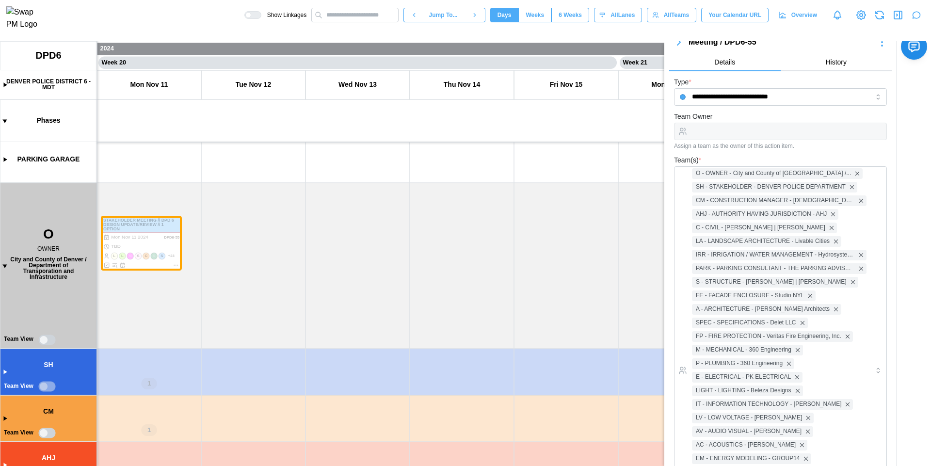
scroll to position [0, 0]
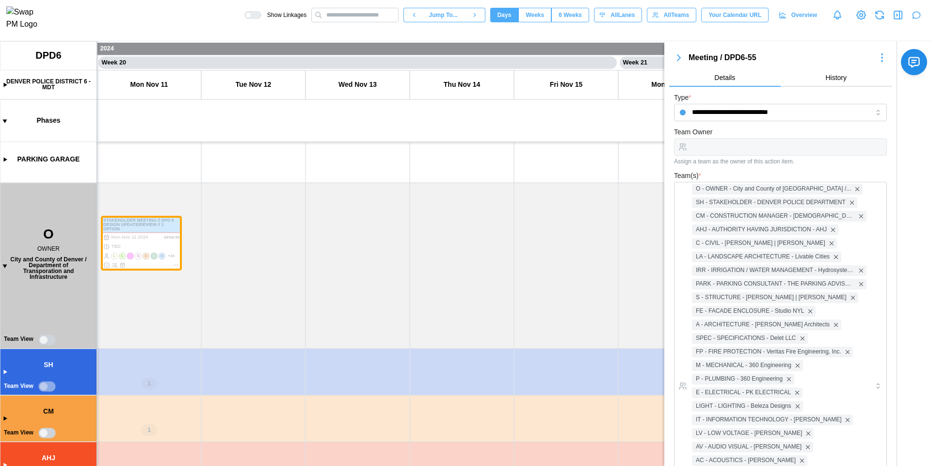
click at [682, 60] on icon "button" at bounding box center [679, 58] width 12 height 12
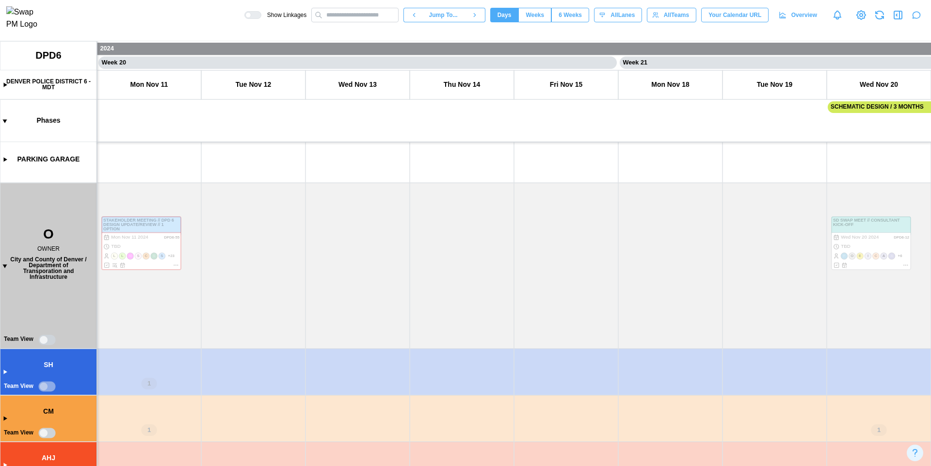
type textarea "*"
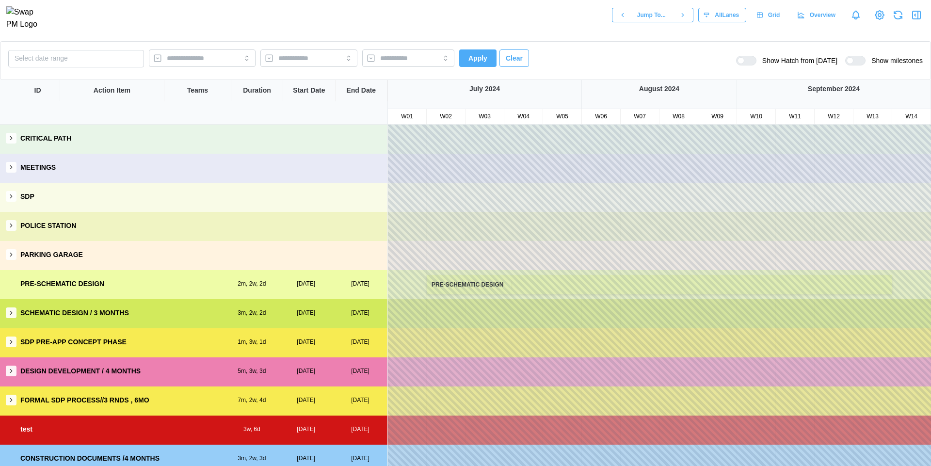
click at [6, 141] on button "button" at bounding box center [11, 138] width 11 height 11
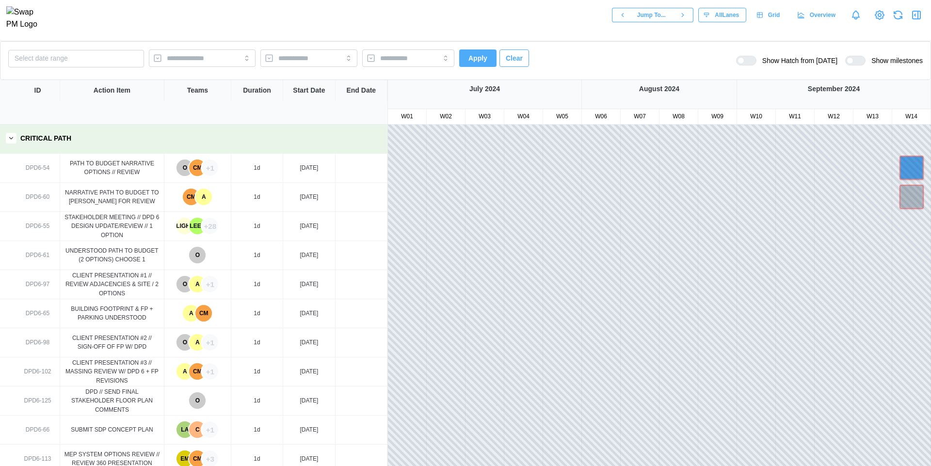
click at [184, 229] on div "LIGHT" at bounding box center [184, 226] width 16 height 16
click at [196, 225] on div "LEED" at bounding box center [197, 226] width 16 height 16
click at [208, 229] on div "+28" at bounding box center [210, 226] width 16 height 16
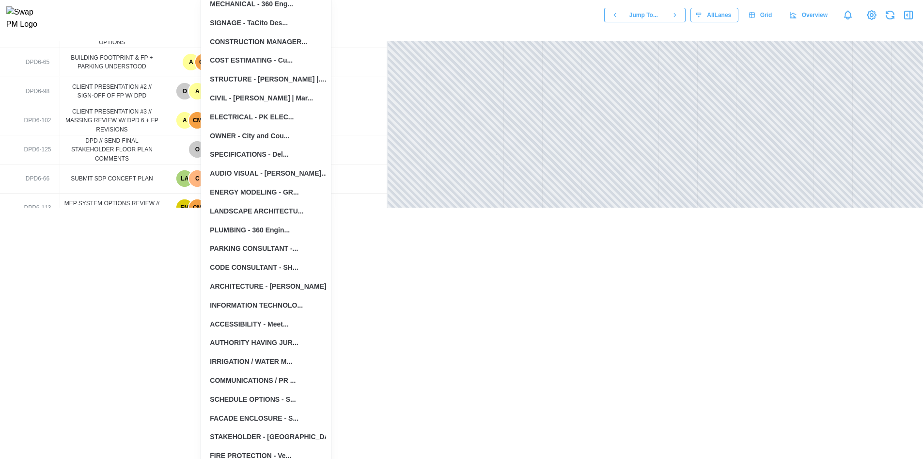
scroll to position [318, 0]
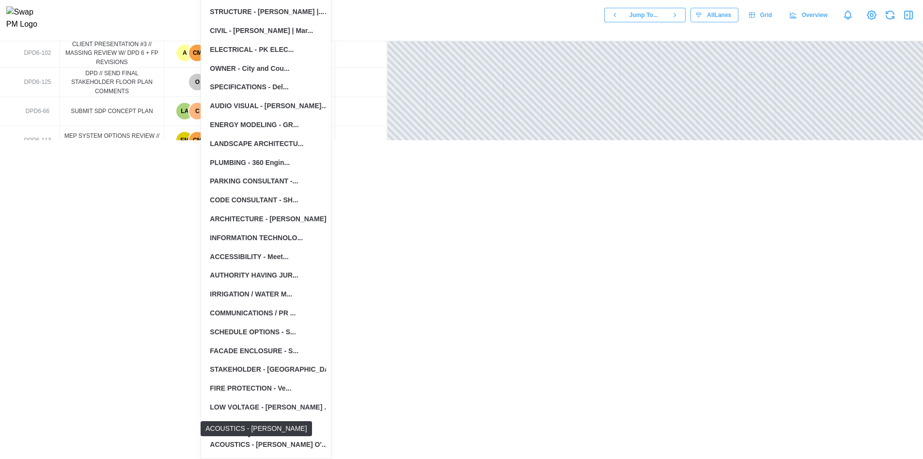
click at [270, 443] on div "ACOUSTICS - Salas O'..." at bounding box center [268, 444] width 117 height 11
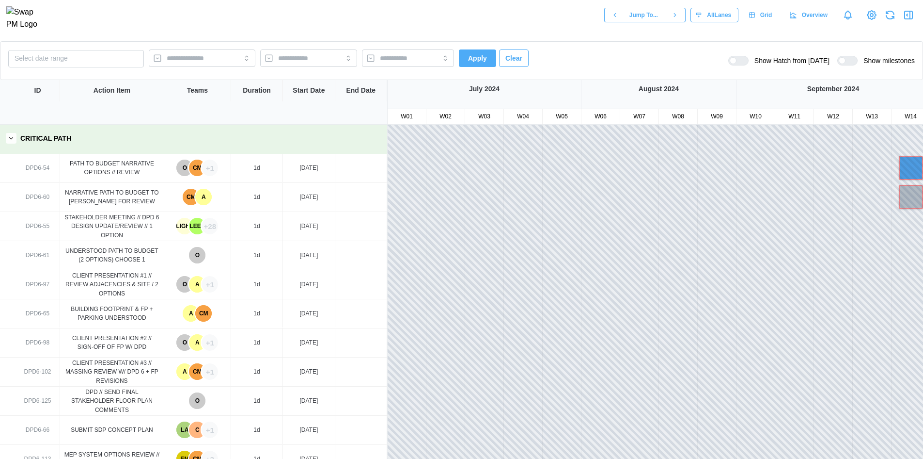
scroll to position [0, 0]
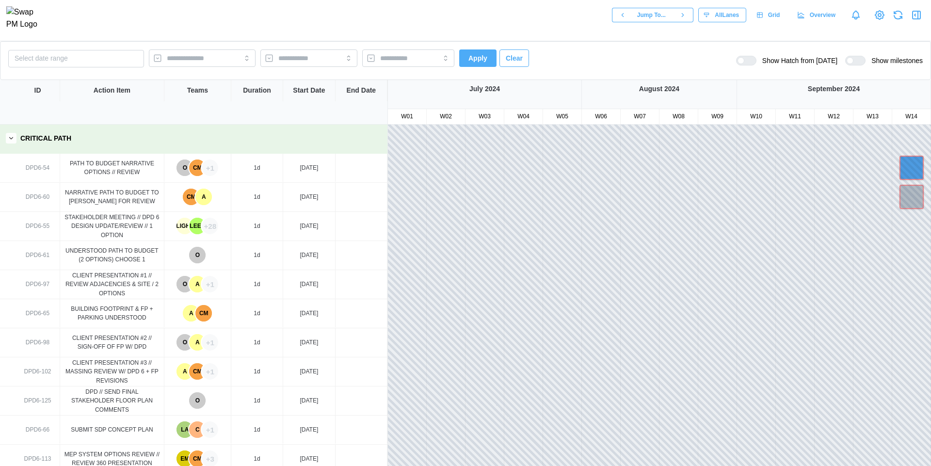
click at [208, 225] on div "+28" at bounding box center [210, 226] width 16 height 16
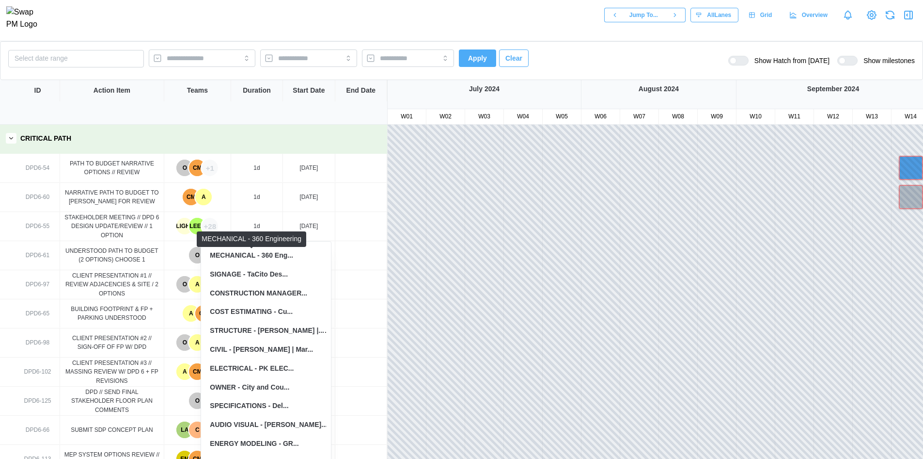
click at [247, 250] on div "MECHANICAL - 360 Eng..." at bounding box center [251, 255] width 83 height 11
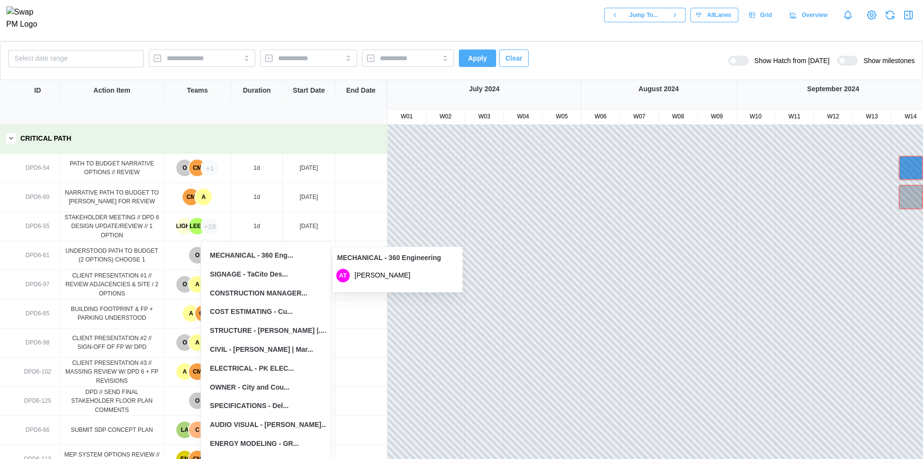
click at [376, 217] on div at bounding box center [361, 226] width 52 height 37
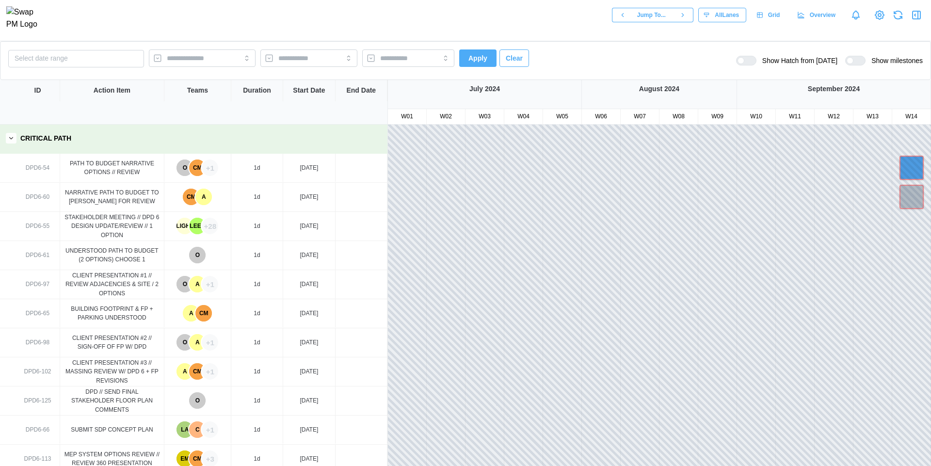
click at [208, 223] on div "+28" at bounding box center [210, 226] width 16 height 16
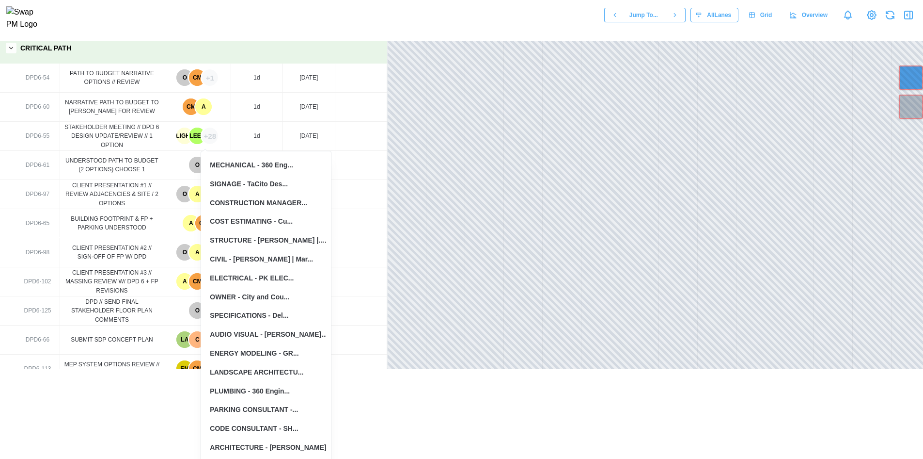
scroll to position [93, 0]
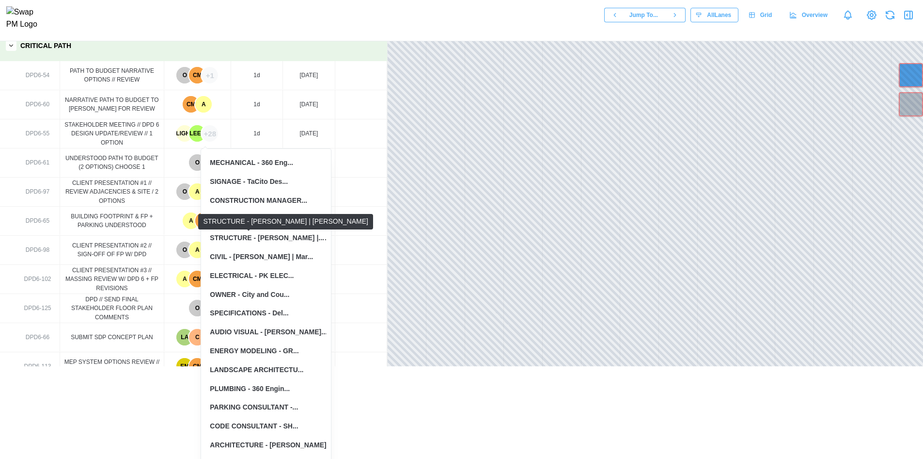
click at [253, 235] on div "STRUCTURE - Martin |..." at bounding box center [267, 238] width 114 height 11
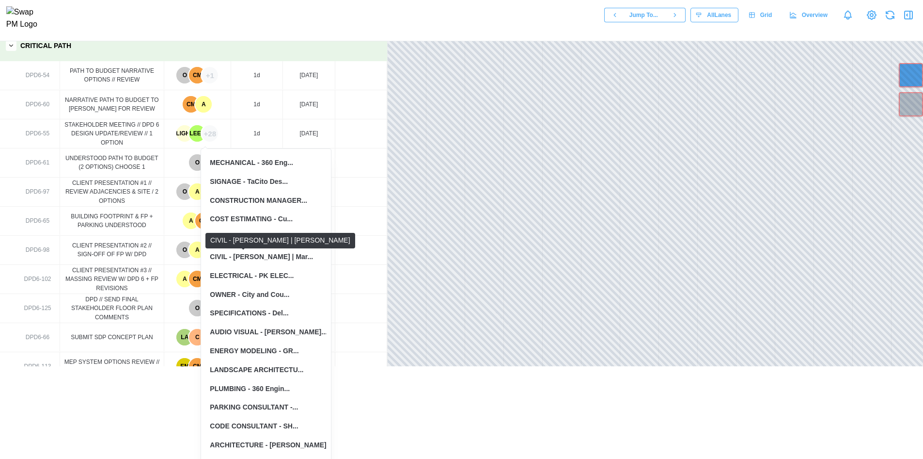
click at [273, 257] on div "CIVIL - Martin | Mar..." at bounding box center [261, 257] width 103 height 11
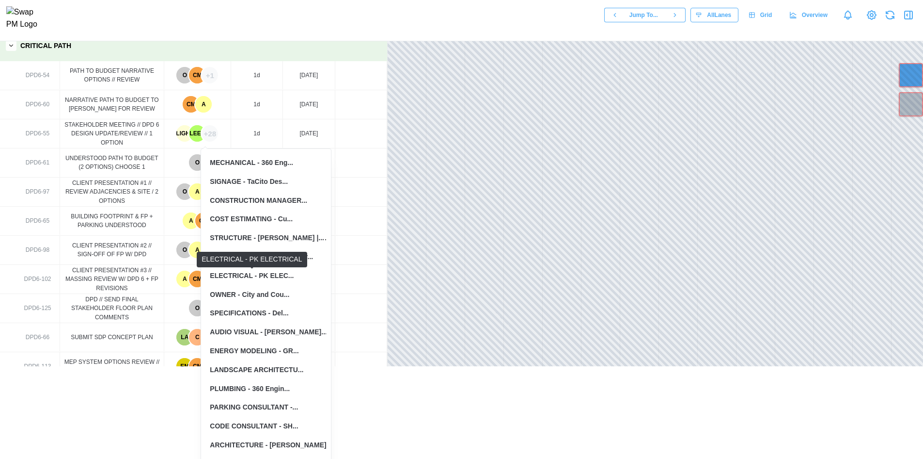
click at [272, 271] on div "ELECTRICAL - PK ELEC..." at bounding box center [252, 275] width 84 height 11
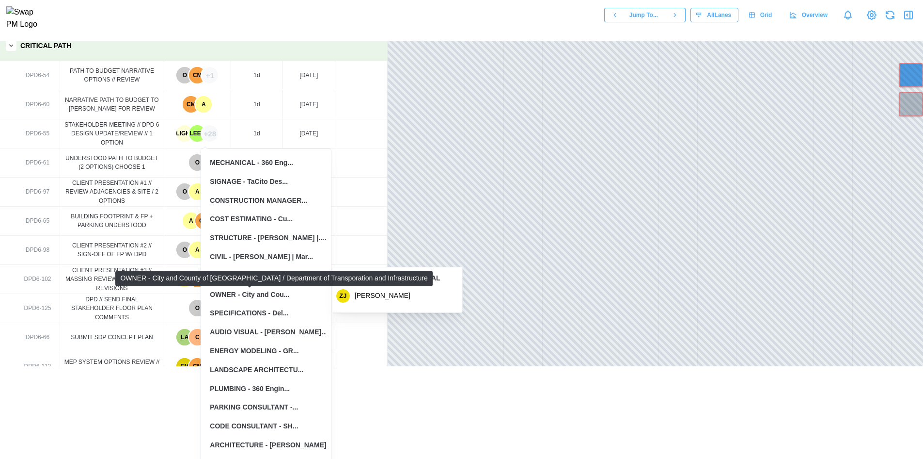
click at [270, 294] on div "OWNER - City and Cou..." at bounding box center [250, 294] width 80 height 11
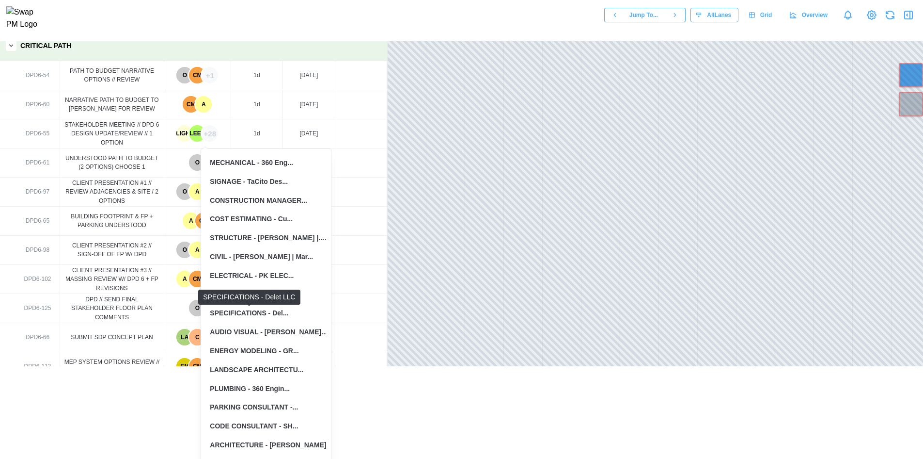
click at [270, 314] on div "SPECIFICATIONS - Del..." at bounding box center [249, 313] width 79 height 11
click at [270, 332] on div "AUDIO VISUAL - Salas..." at bounding box center [268, 332] width 117 height 11
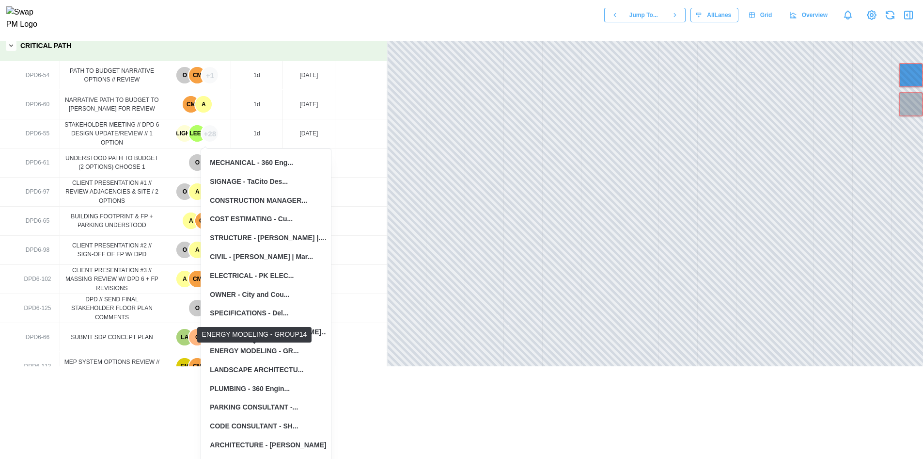
click at [270, 351] on div "ENERGY MODELING - GR..." at bounding box center [254, 351] width 89 height 11
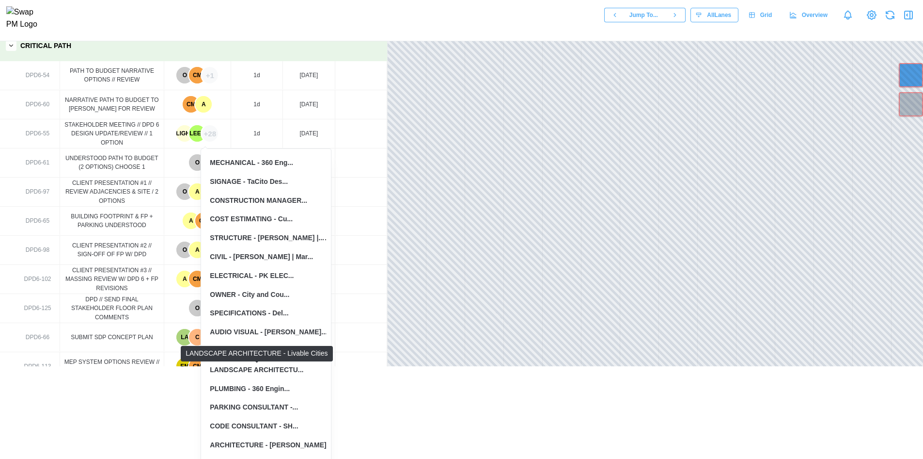
click at [267, 372] on div "LANDSCAPE ARCHITECTU..." at bounding box center [257, 370] width 94 height 11
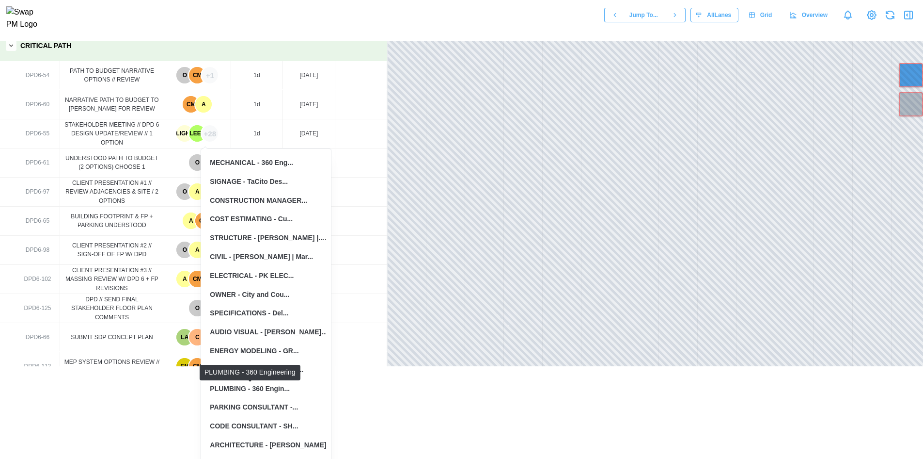
click at [264, 391] on div "PLUMBING - 360 Engin..." at bounding box center [250, 388] width 80 height 11
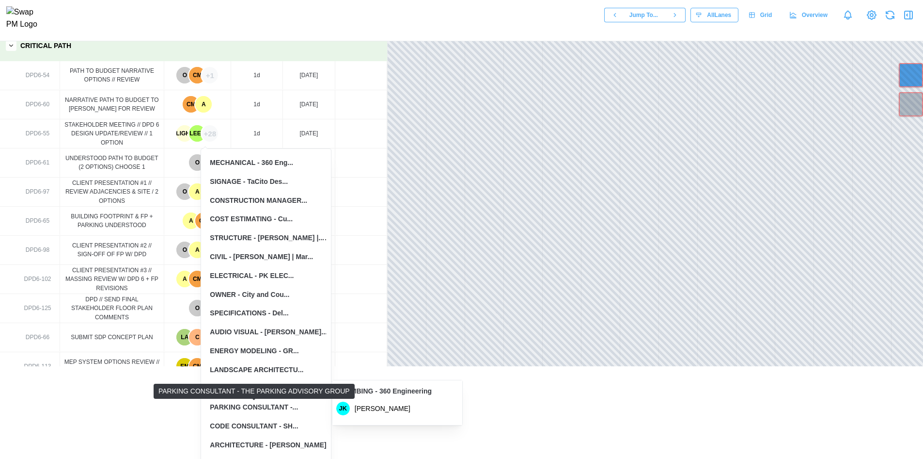
click at [260, 406] on div "PARKING CONSULTANT -..." at bounding box center [254, 407] width 88 height 11
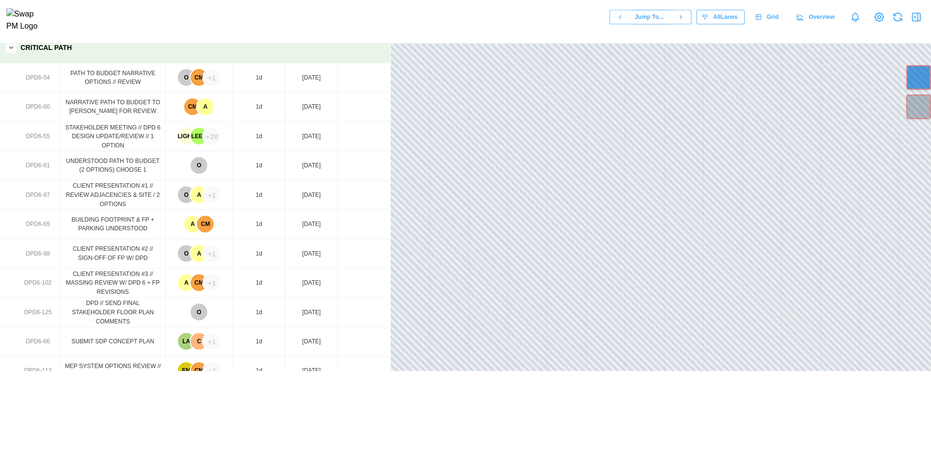
scroll to position [0, 0]
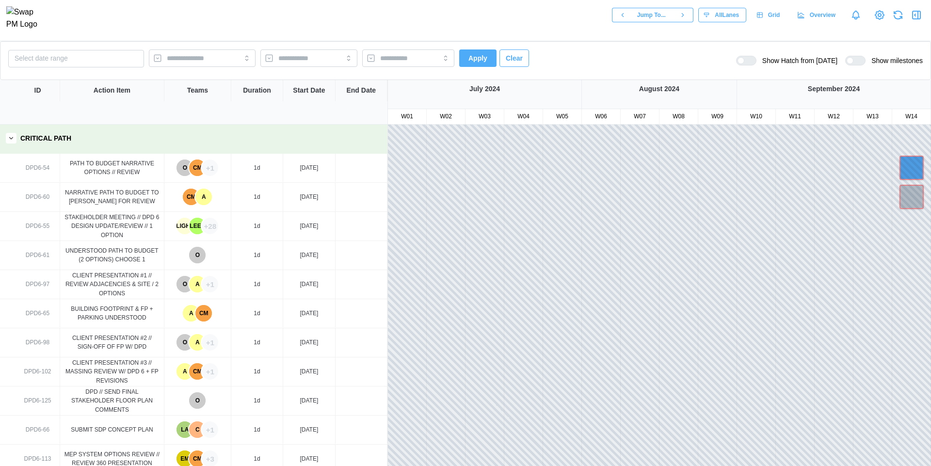
click at [195, 342] on div "A" at bounding box center [197, 342] width 16 height 16
click at [207, 343] on div "+1" at bounding box center [210, 342] width 16 height 16
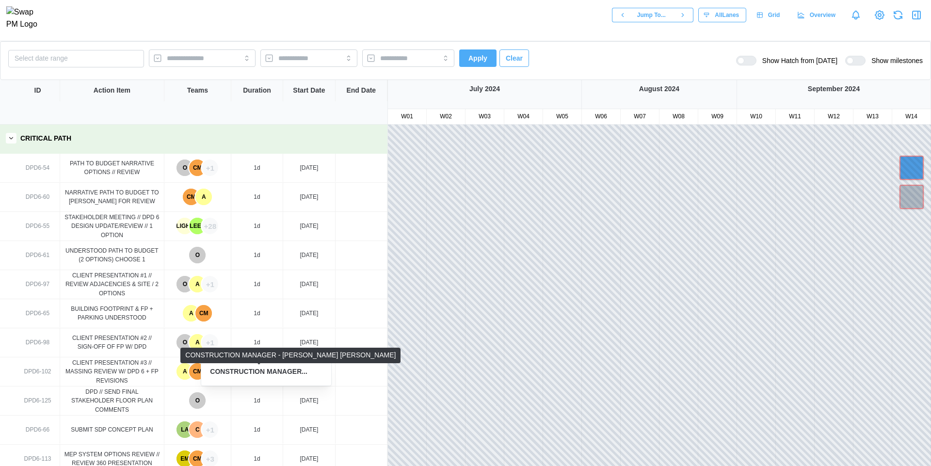
click at [236, 370] on div "CONSTRUCTION MANAGER..." at bounding box center [258, 371] width 97 height 11
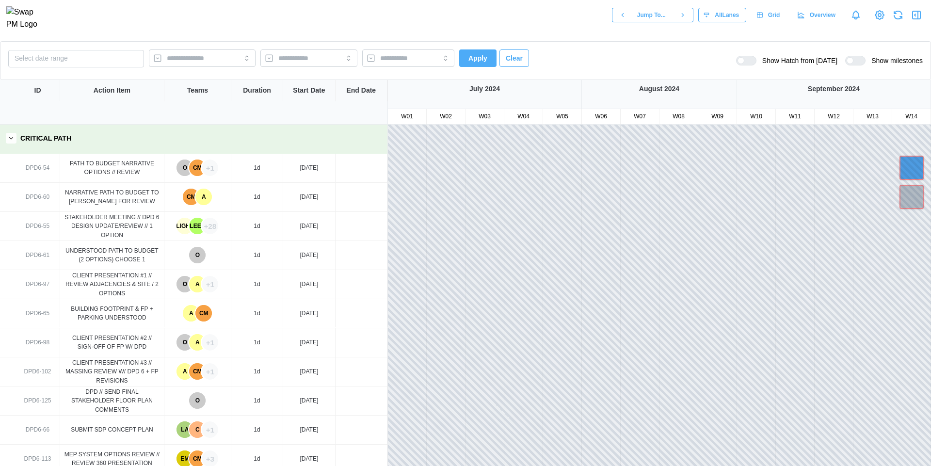
click at [184, 344] on div "O" at bounding box center [184, 342] width 16 height 16
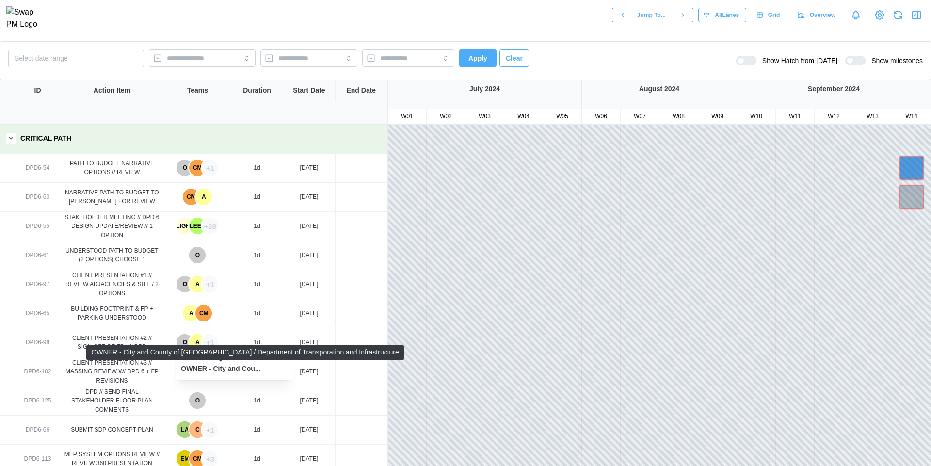
click at [212, 367] on div "OWNER - City and Cou..." at bounding box center [221, 369] width 80 height 11
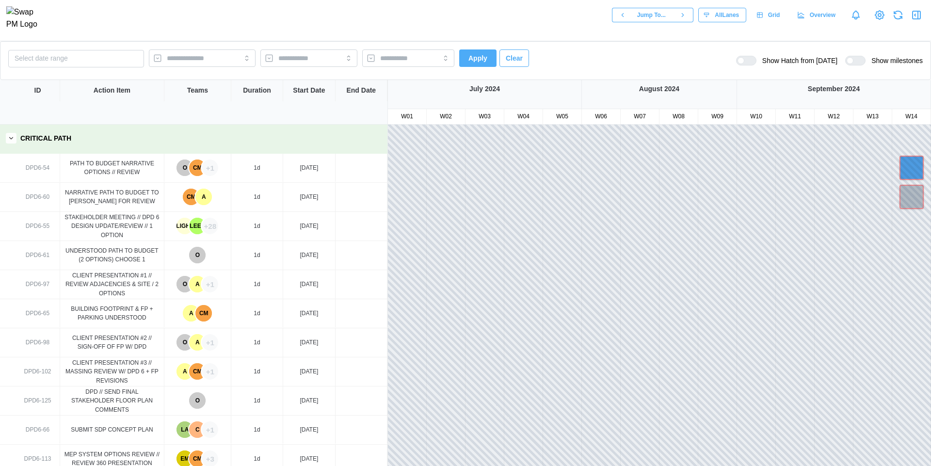
click at [202, 401] on div "O" at bounding box center [197, 400] width 16 height 16
click at [197, 228] on div "LEED" at bounding box center [197, 226] width 16 height 16
click at [209, 227] on div "+28" at bounding box center [210, 226] width 16 height 16
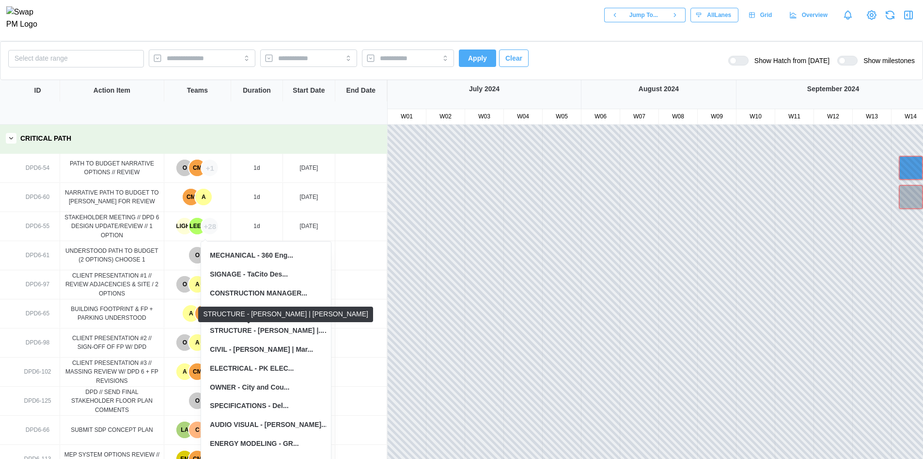
click at [264, 328] on div "STRUCTURE - Martin |..." at bounding box center [267, 330] width 114 height 11
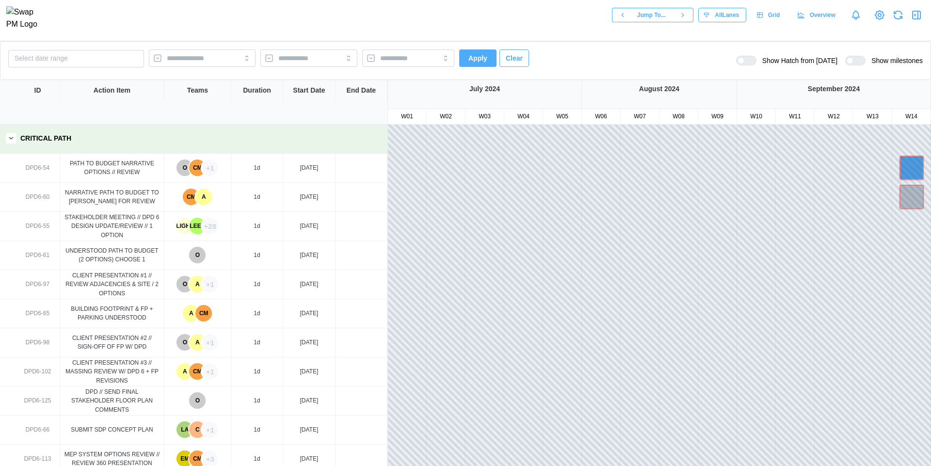
click at [11, 138] on icon "button" at bounding box center [11, 138] width 7 height 7
